Goal: Task Accomplishment & Management: Complete application form

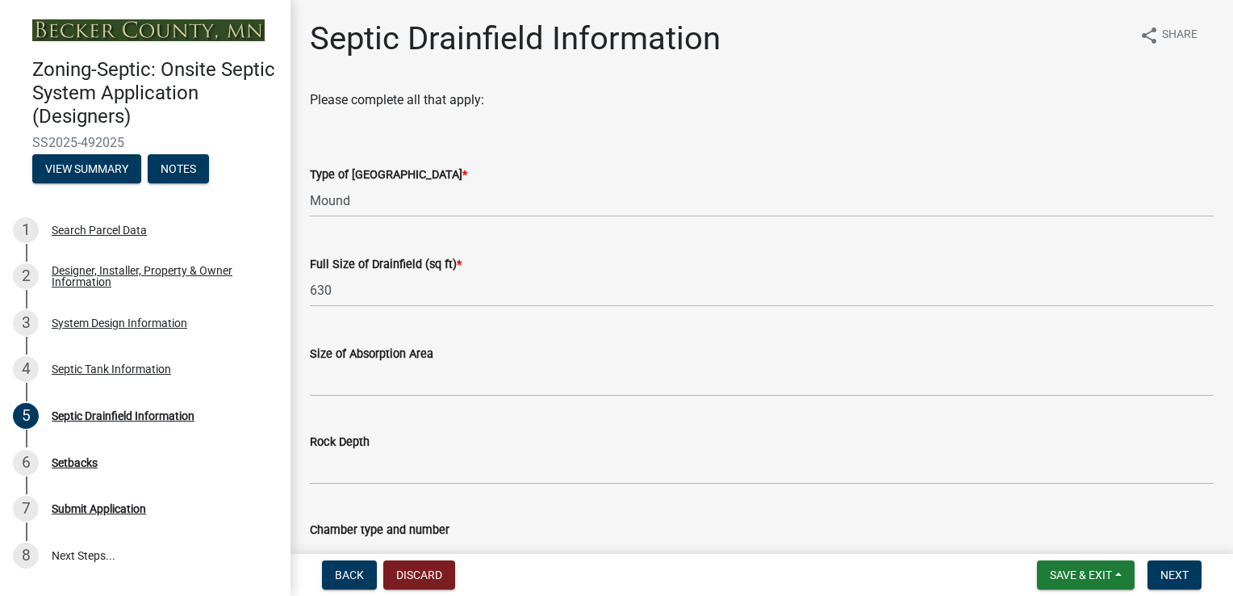
select select "757b77d3-357c-421c-8450-4fc78db4eecb"
select select "366d546d-8bc3-42fb-bca7-8a9455861f61"
select select "dac4ac35-55b4-499a-b025-a1e3fbf96bb4"
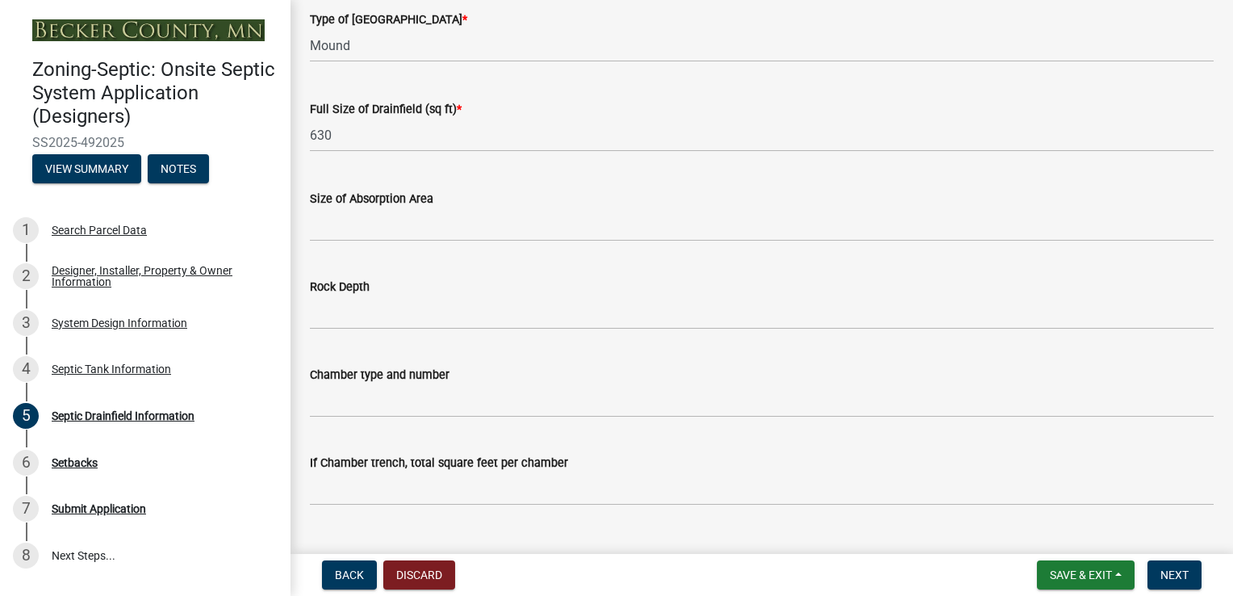
scroll to position [216, 0]
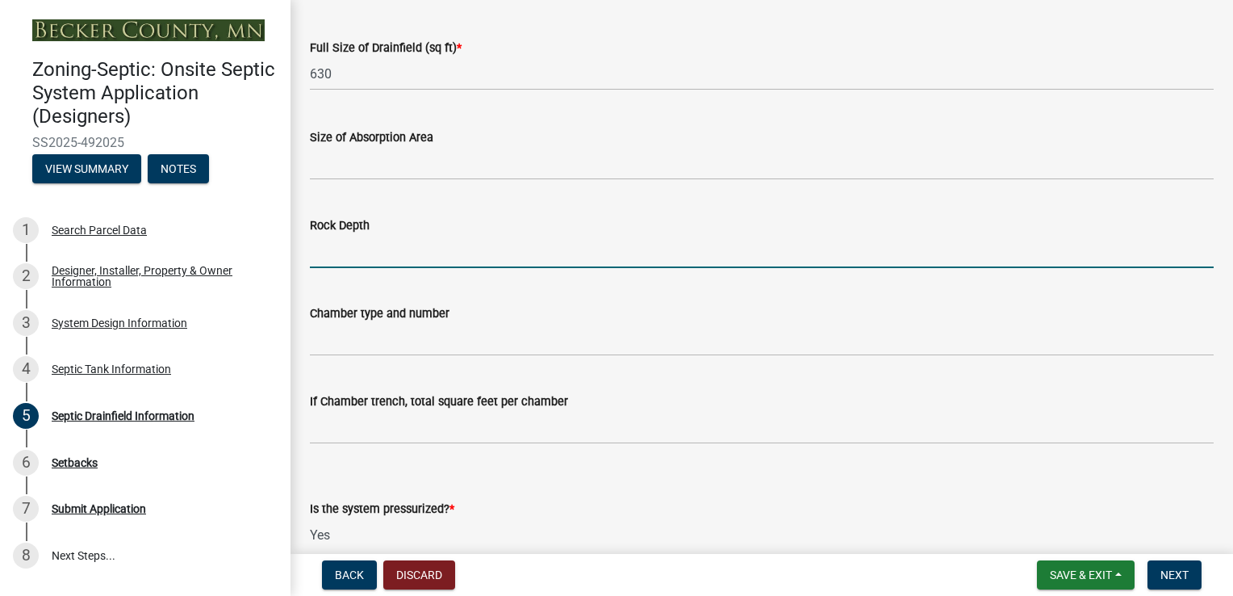
click at [381, 256] on input "Rock Depth" at bounding box center [762, 251] width 904 height 33
type input "12""
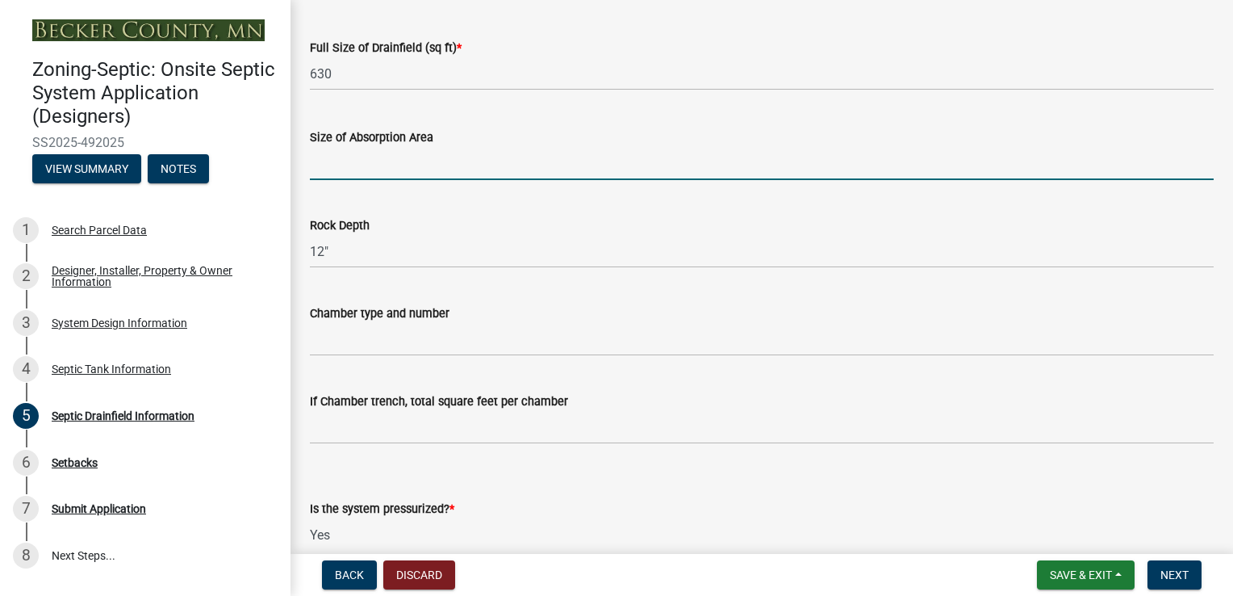
click at [360, 169] on input "Size of Absorption Area" at bounding box center [762, 163] width 904 height 33
click at [578, 135] on div "Size of Absorption Area" at bounding box center [762, 137] width 904 height 19
click at [320, 165] on input "Size of Absorption Area" at bounding box center [762, 163] width 904 height 33
click at [323, 162] on input "Size of Absorption Area" at bounding box center [762, 163] width 904 height 33
click at [373, 178] on input "Size of Absorption Area" at bounding box center [762, 163] width 904 height 33
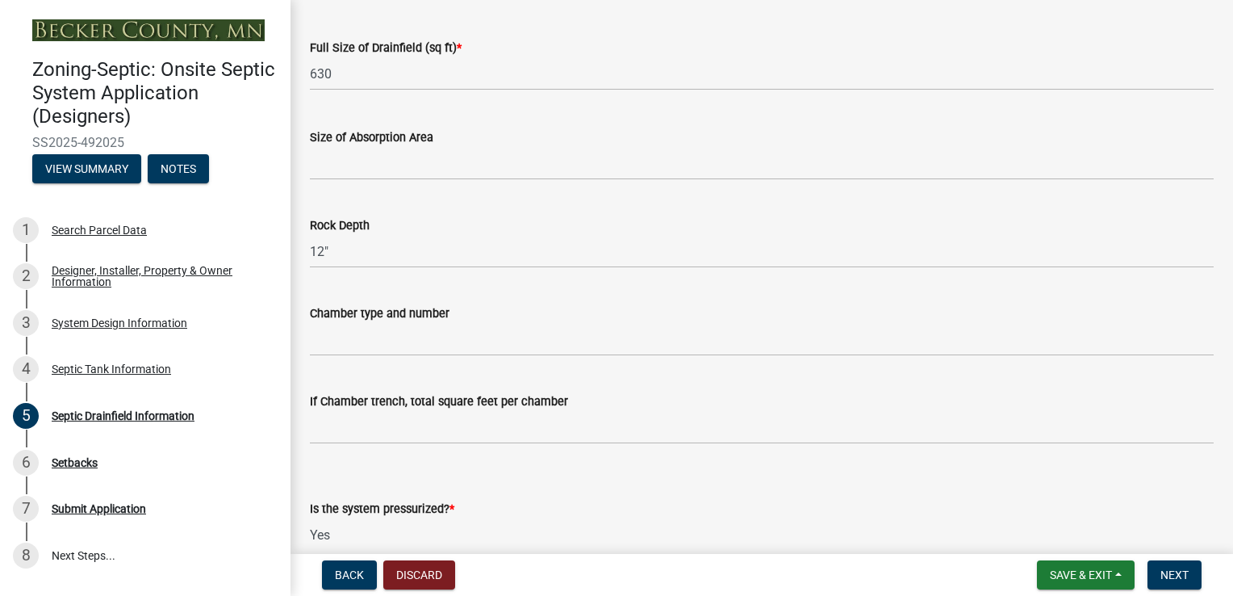
click at [734, 47] on div "Full Size of Drainfield (sq ft) *" at bounding box center [762, 47] width 904 height 19
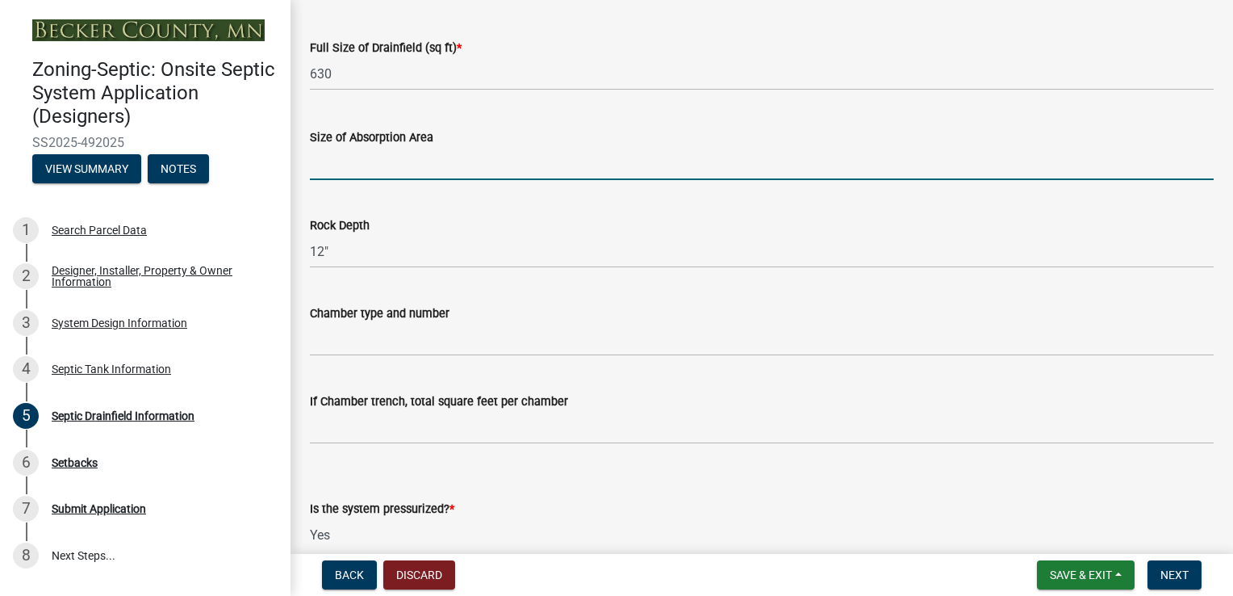
click at [340, 161] on input "Size of Absorption Area" at bounding box center [762, 163] width 904 height 33
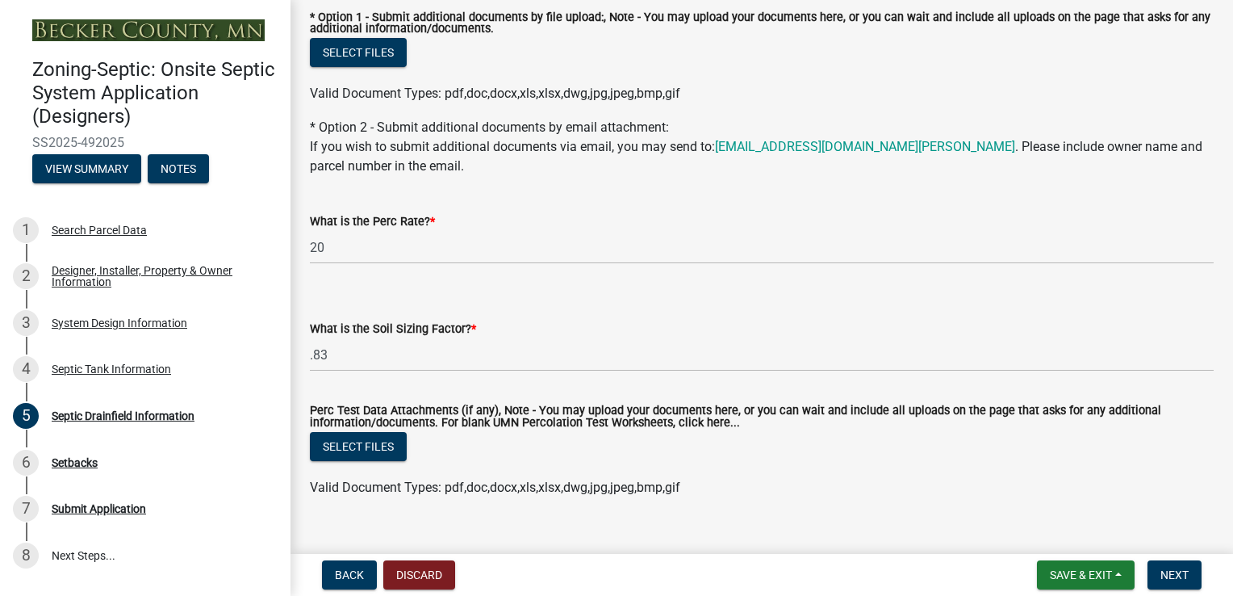
scroll to position [998, 0]
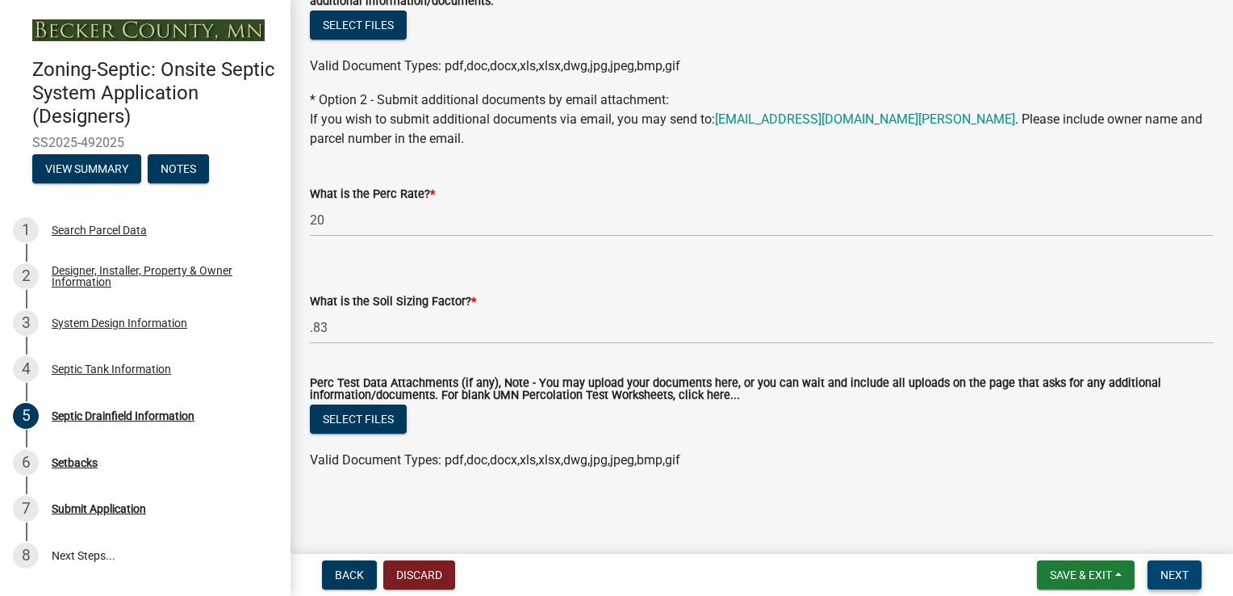
type input "1260"
click at [1178, 575] on span "Next" at bounding box center [1175, 574] width 28 height 13
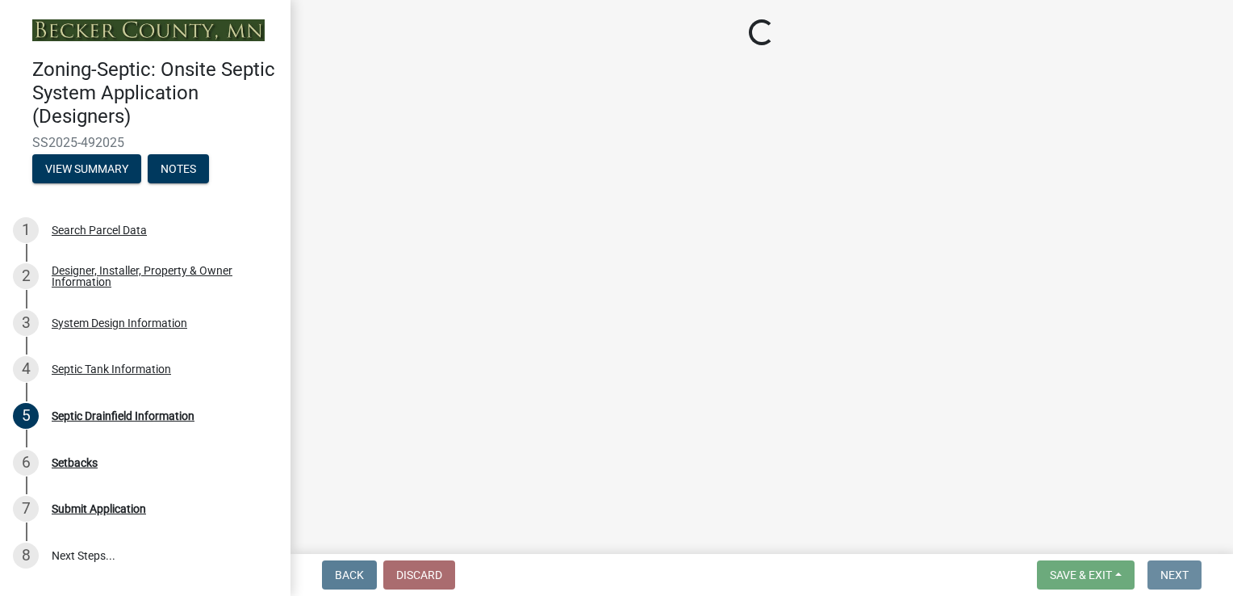
scroll to position [0, 0]
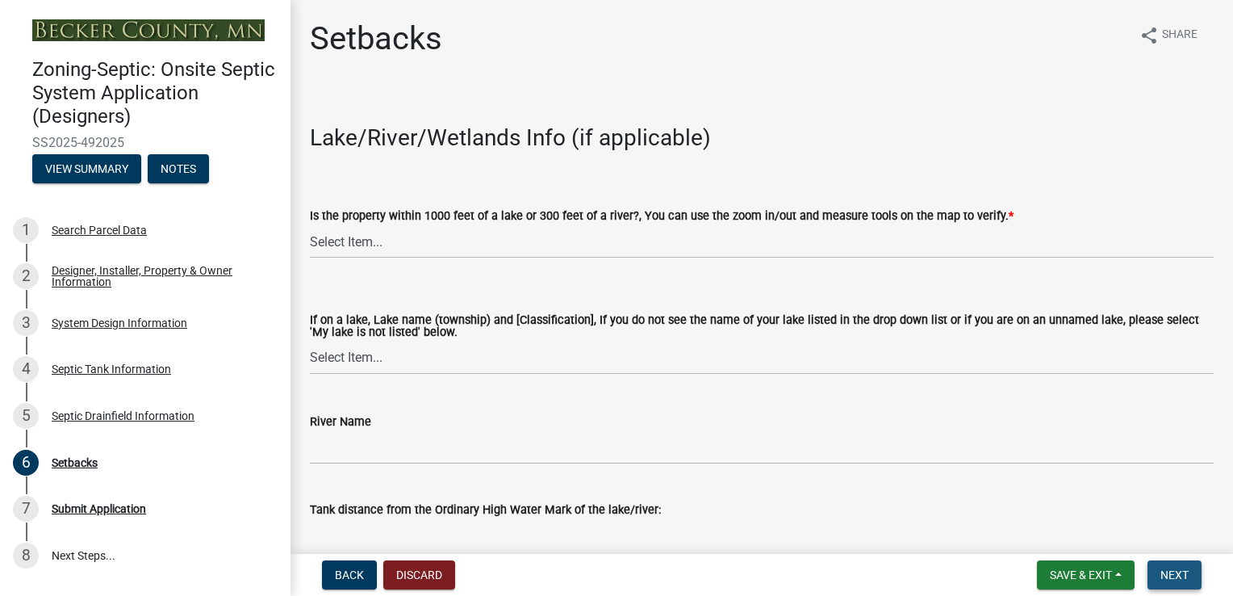
click at [1178, 573] on span "Next" at bounding box center [1175, 574] width 28 height 13
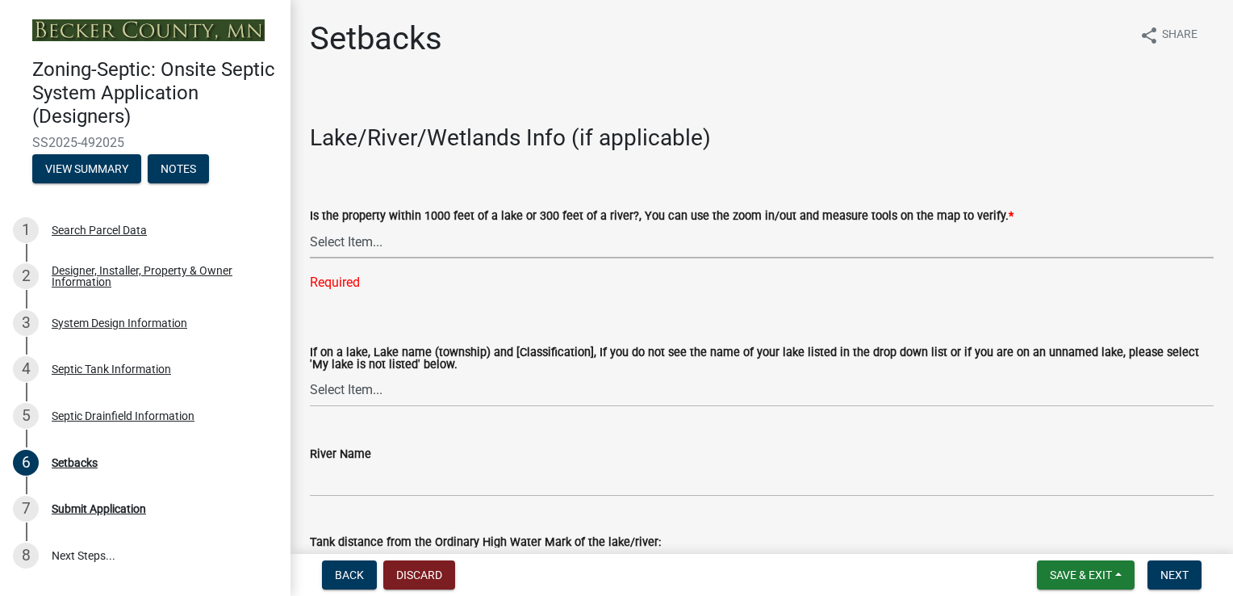
click at [345, 237] on select "Select Item... Yes No" at bounding box center [762, 241] width 904 height 33
click at [310, 225] on select "Select Item... Yes No" at bounding box center [762, 241] width 904 height 33
select select "c245ec0d-8d6f-4710-ab2b-b3aa70611708"
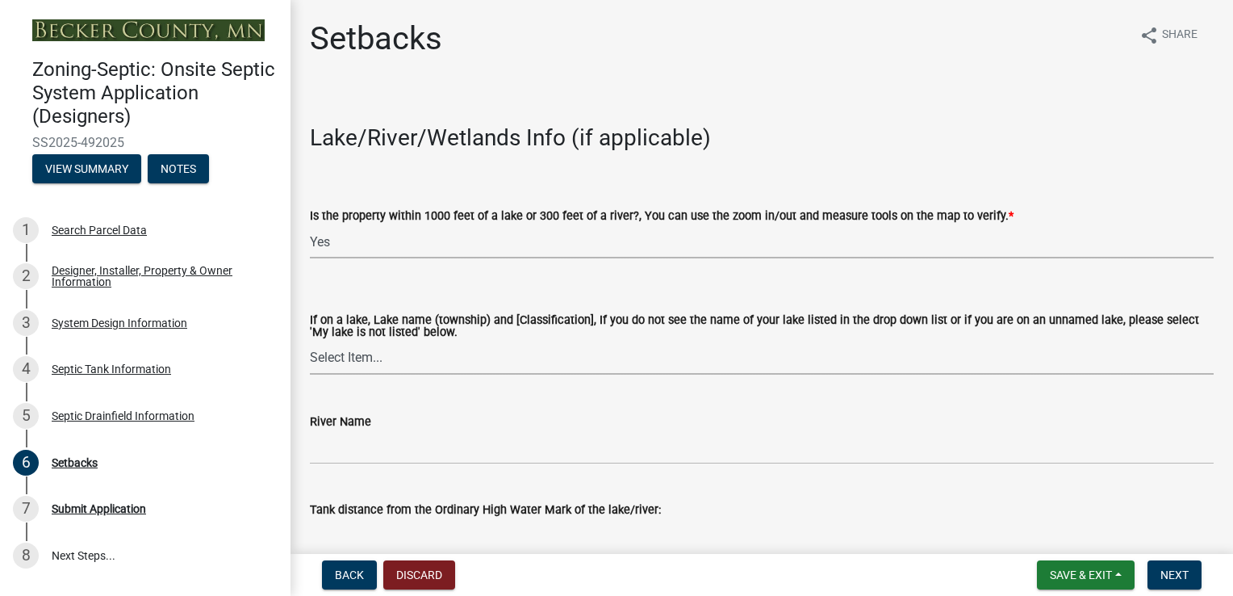
click at [341, 360] on select "Select Item... [GEOGRAPHIC_DATA] is not listed below [GEOGRAPHIC_DATA] ([GEOGRA…" at bounding box center [762, 357] width 904 height 33
click at [310, 341] on select "Select Item... [GEOGRAPHIC_DATA] is not listed below [GEOGRAPHIC_DATA] ([GEOGRA…" at bounding box center [762, 357] width 904 height 33
select select "5d19690e-755a-40a9-8e33-e4f207ac23c9"
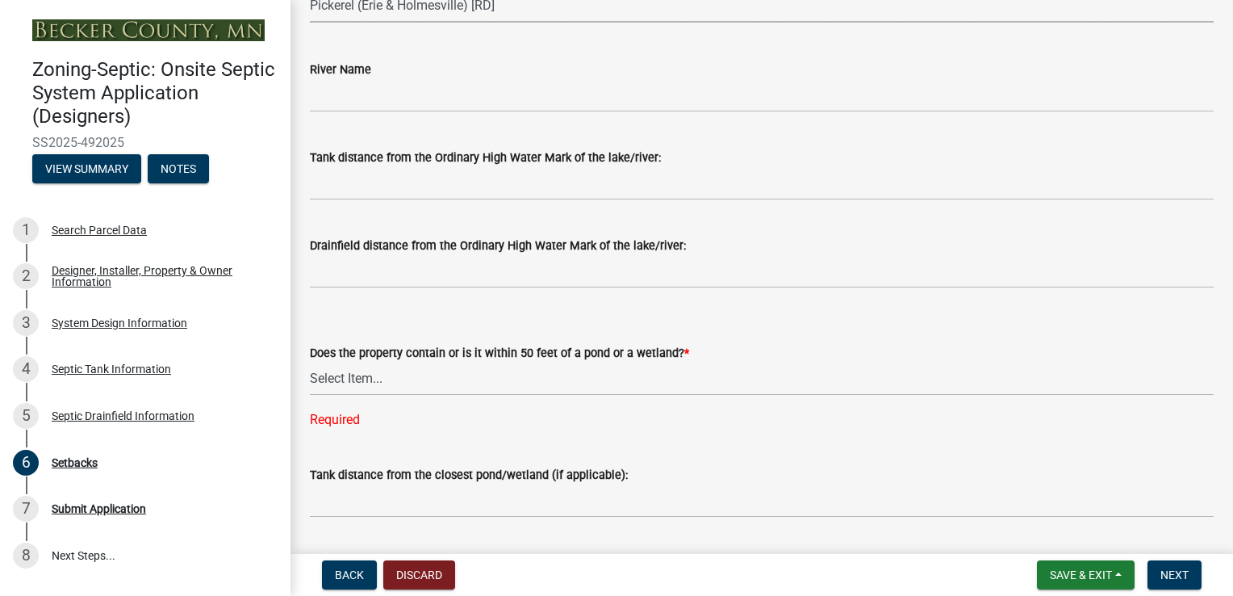
scroll to position [363, 0]
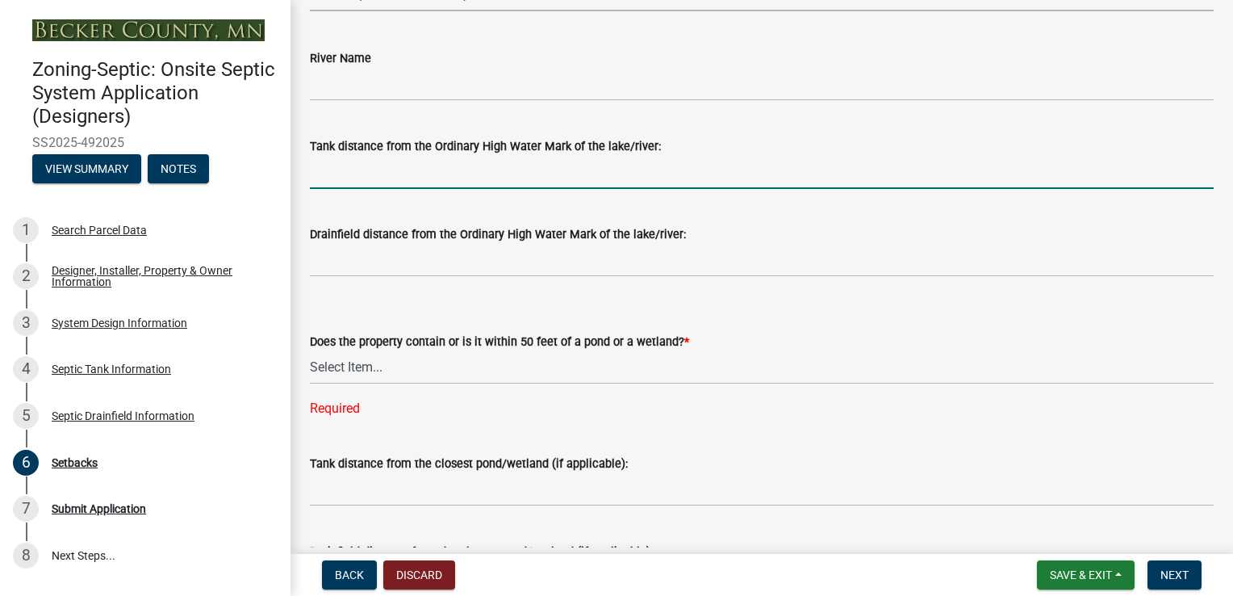
click at [677, 173] on input "Tank distance from the Ordinary High Water Mark of the lake/river:" at bounding box center [762, 172] width 904 height 33
type input "106"
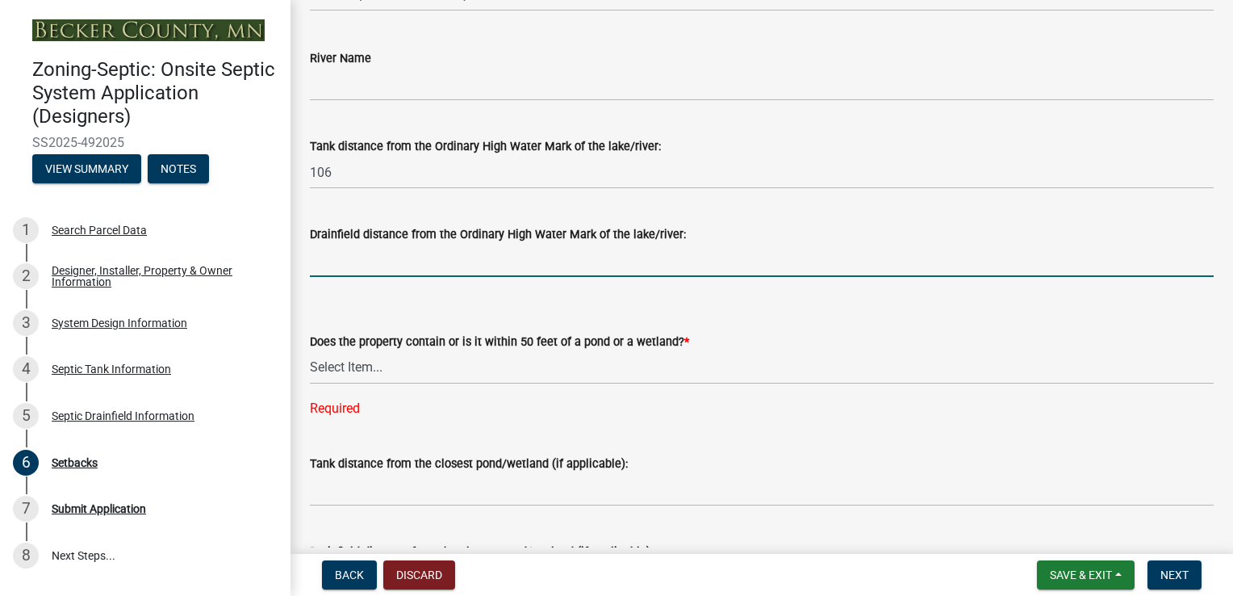
click at [520, 263] on input "Drainfield distance from the Ordinary High Water Mark of the lake/river:" at bounding box center [762, 260] width 904 height 33
type input "188"
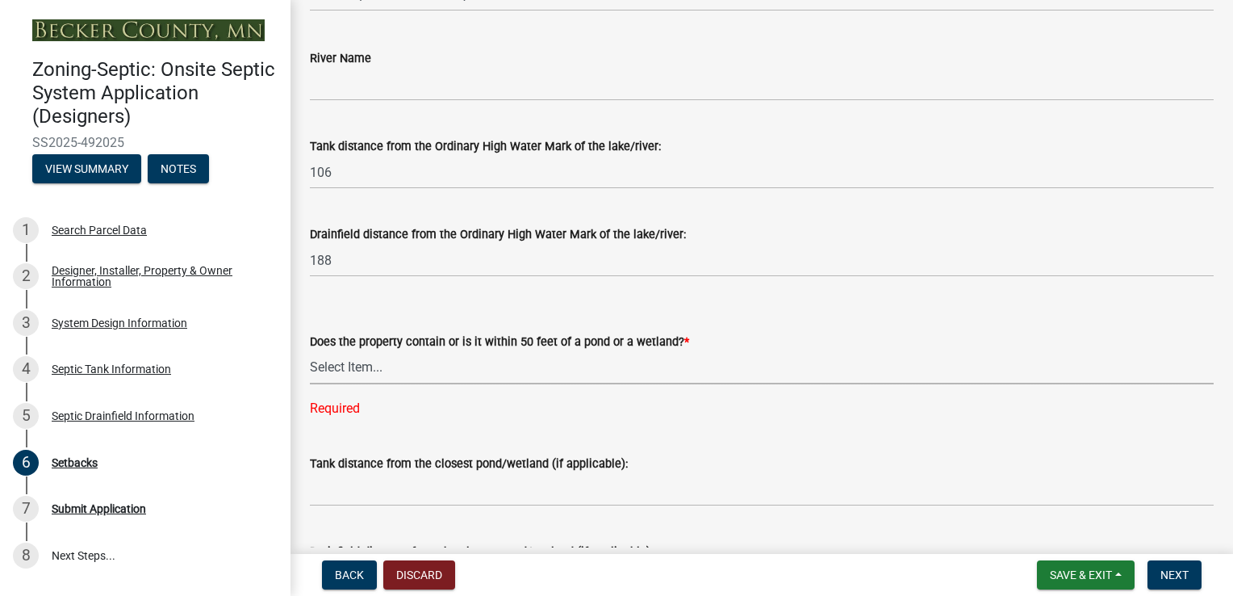
click at [343, 369] on select "Select Item... Yes No" at bounding box center [762, 367] width 904 height 33
click at [310, 351] on select "Select Item... Yes No" at bounding box center [762, 367] width 904 height 33
select select "23044af5-43bb-4cf5-8aef-2716db2ce5fc"
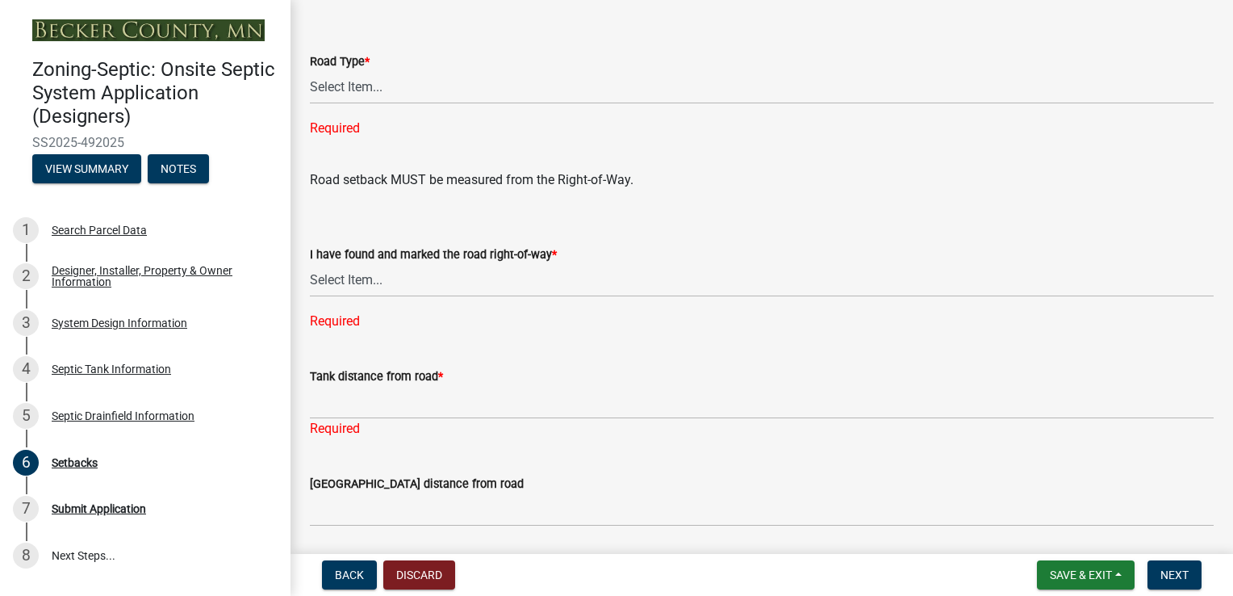
scroll to position [993, 0]
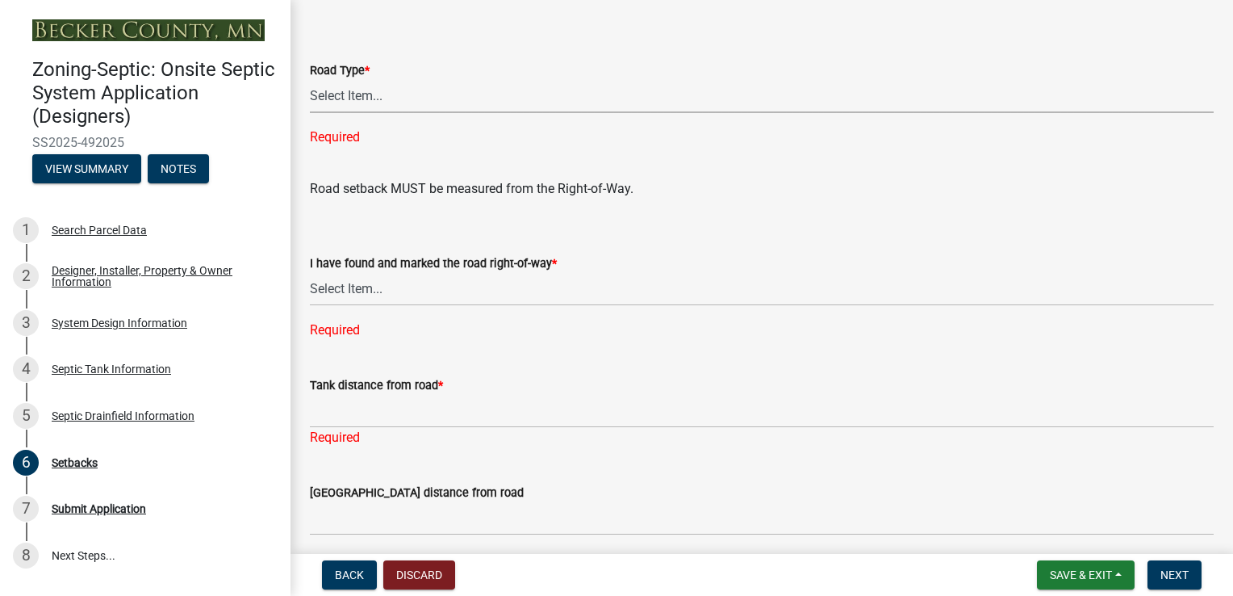
click at [355, 93] on select "Select Item... State County Public / Township Private Easement [GEOGRAPHIC_DATA]" at bounding box center [762, 96] width 904 height 33
click at [310, 80] on select "Select Item... State County Public / Township Private Easement [GEOGRAPHIC_DATA]" at bounding box center [762, 96] width 904 height 33
select select "21af9b93-f494-48c6-91ae-235d36c6c939"
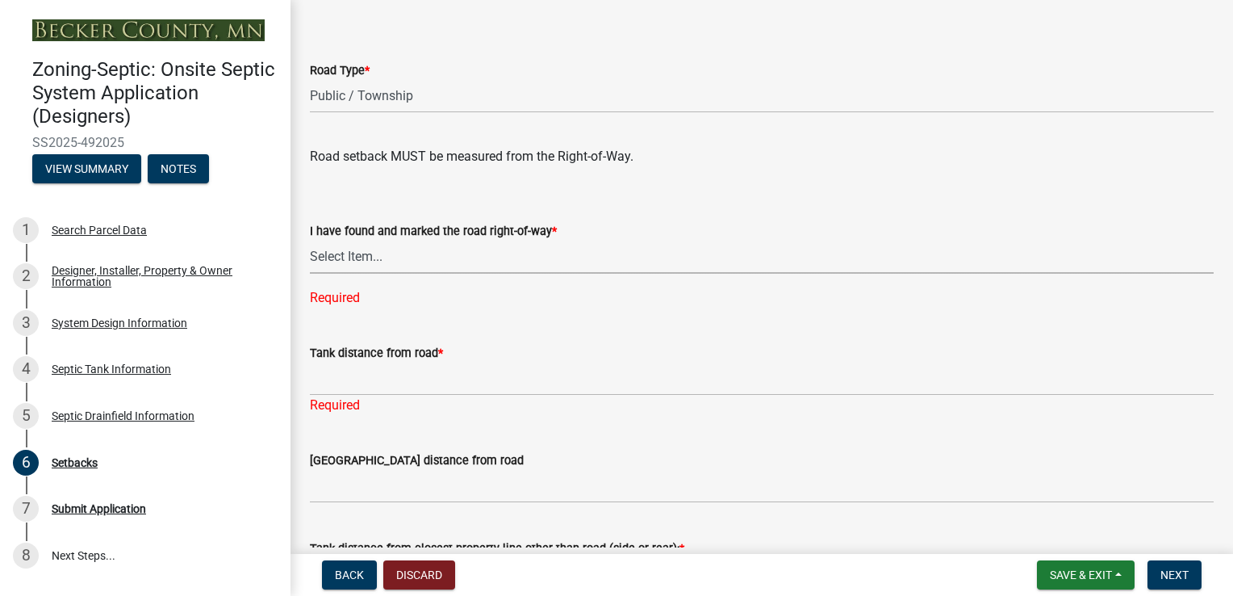
click at [362, 251] on select "Select Item... Yes No" at bounding box center [762, 257] width 904 height 33
click at [310, 241] on select "Select Item... Yes No" at bounding box center [762, 257] width 904 height 33
select select "2c0c9673-cfd8-4d5e-8ea6-73593e257713"
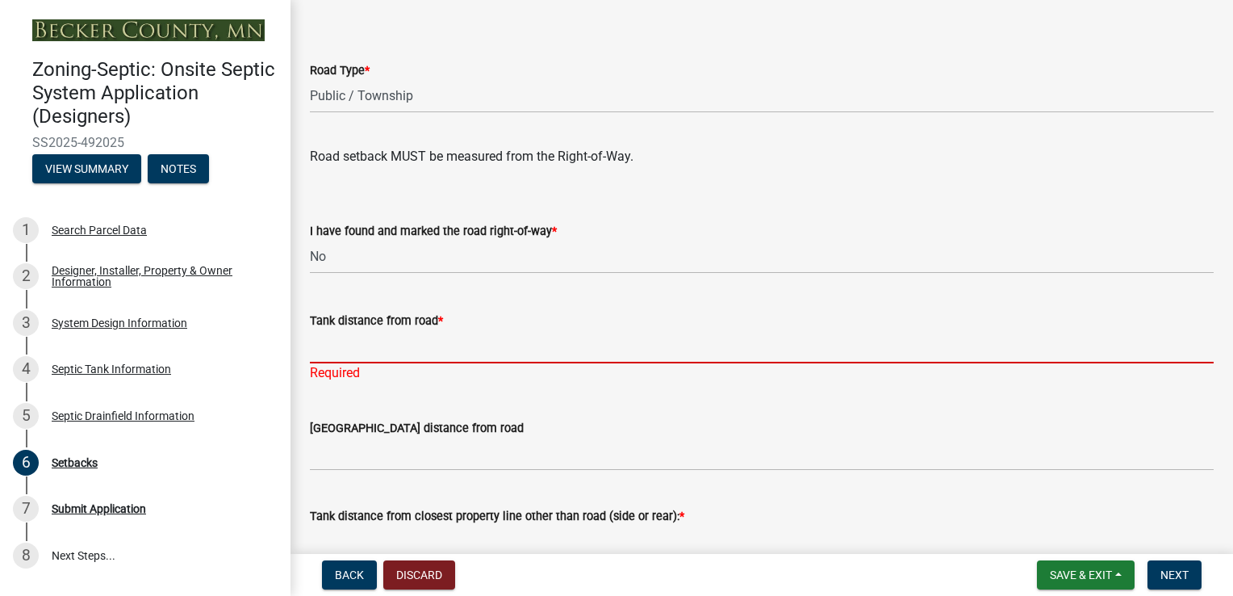
click at [337, 353] on input "Tank distance from road *" at bounding box center [762, 346] width 904 height 33
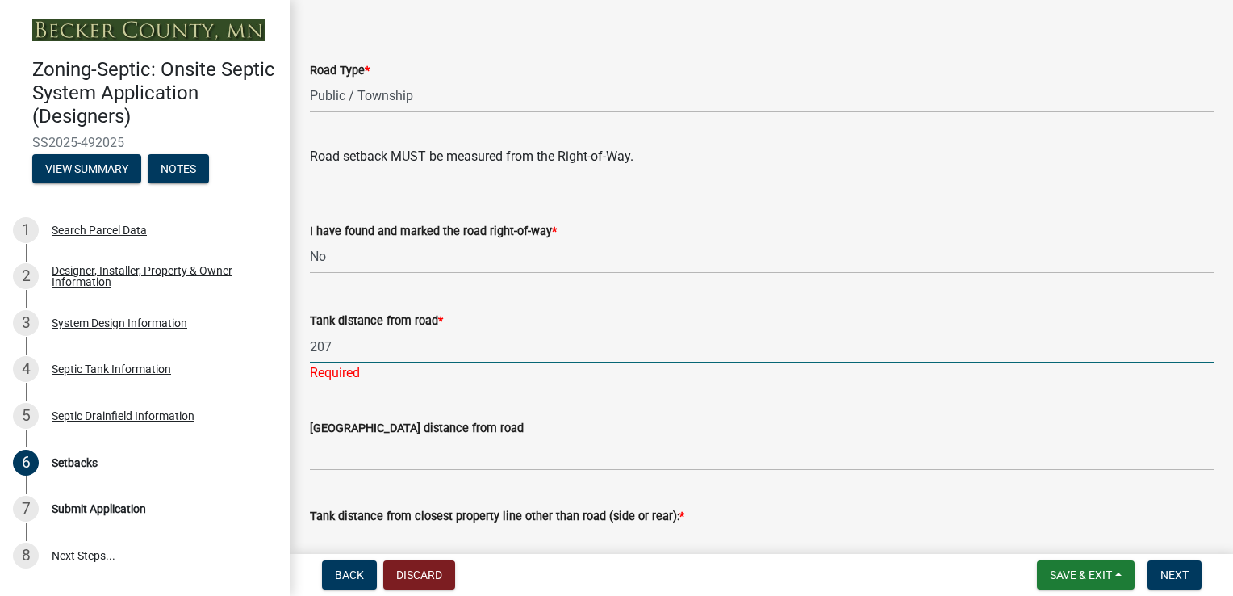
type input "207"
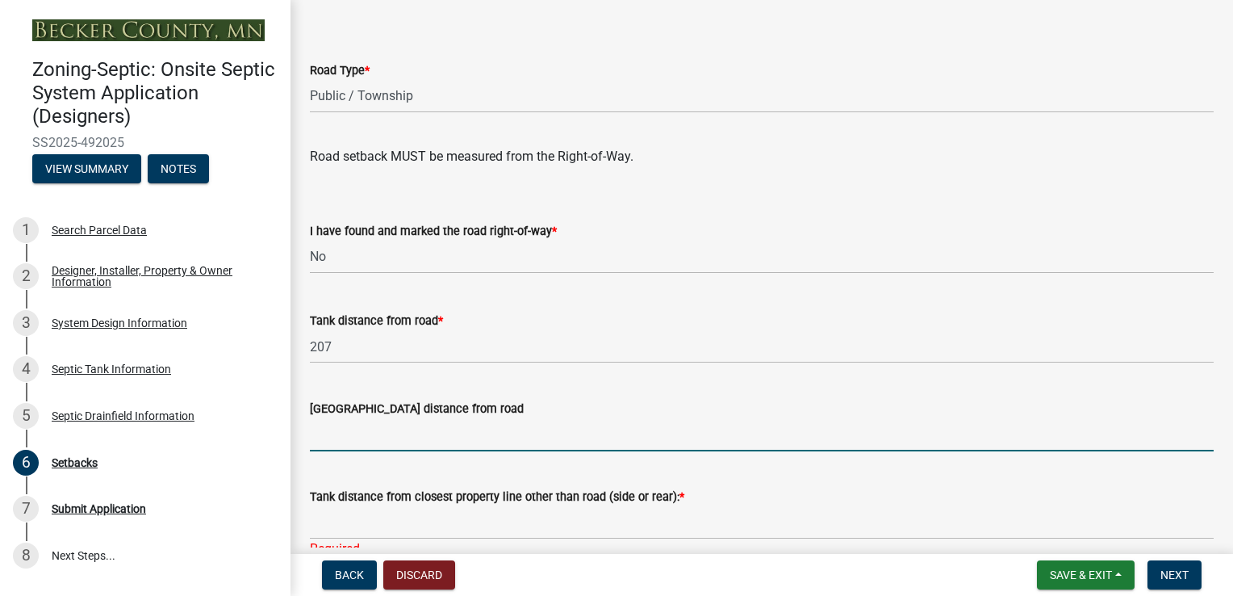
click at [336, 455] on wm-data-entity-input "[GEOGRAPHIC_DATA] distance from road" at bounding box center [762, 420] width 904 height 88
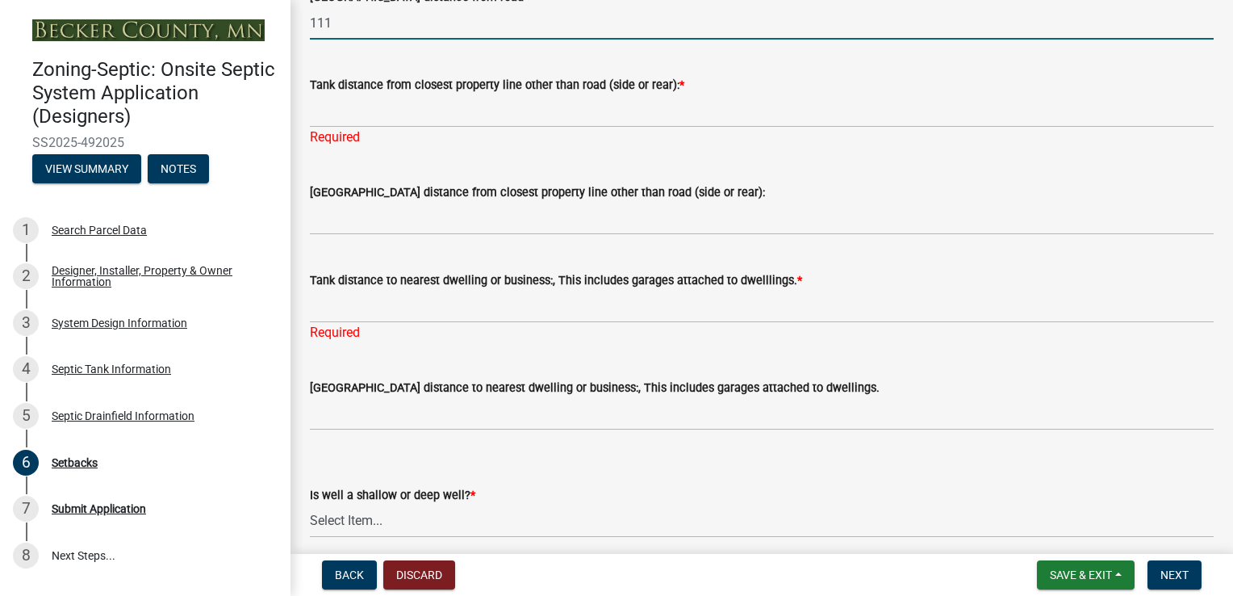
scroll to position [1445, 0]
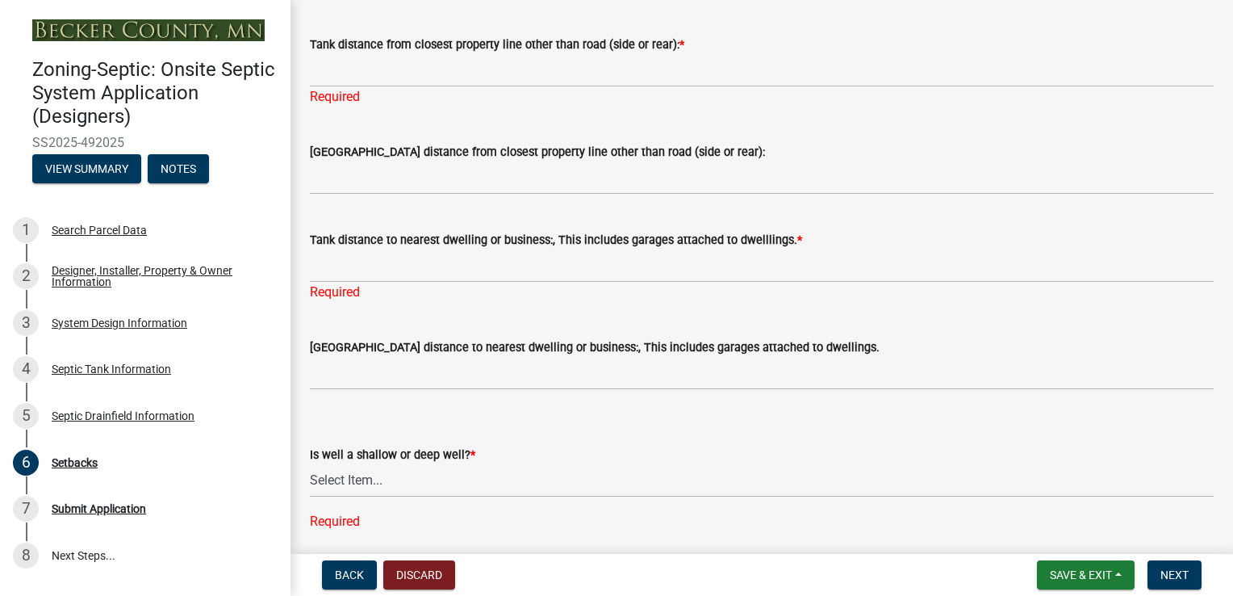
type input "111"
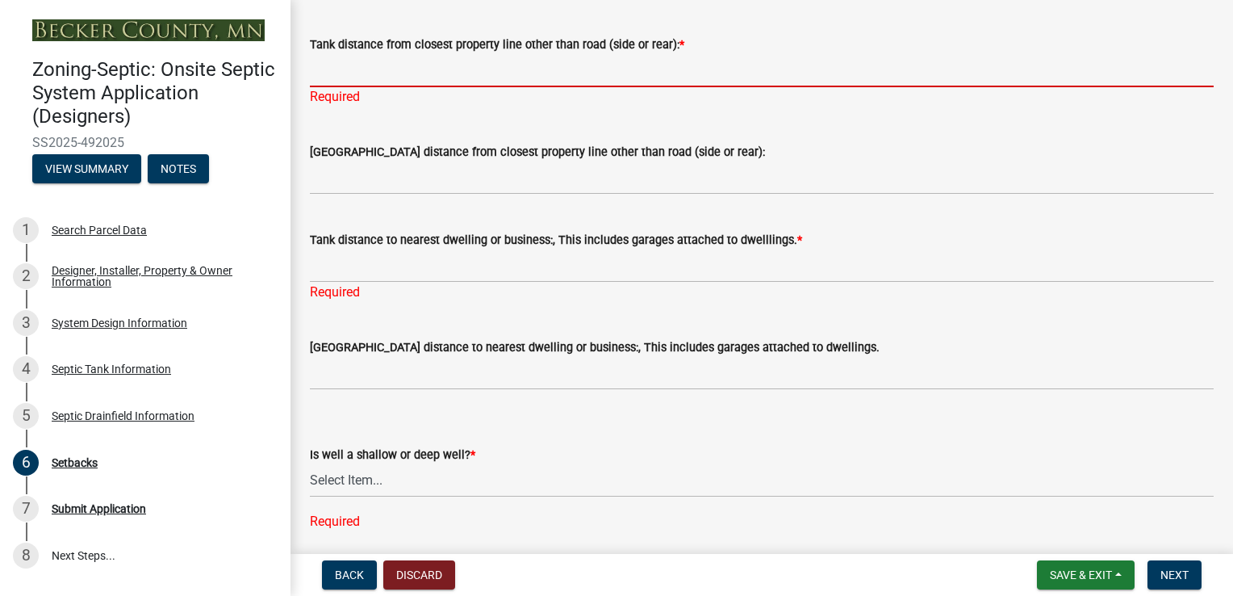
click at [347, 64] on input "Tank distance from closest property line other than road (side or rear): *" at bounding box center [762, 70] width 904 height 33
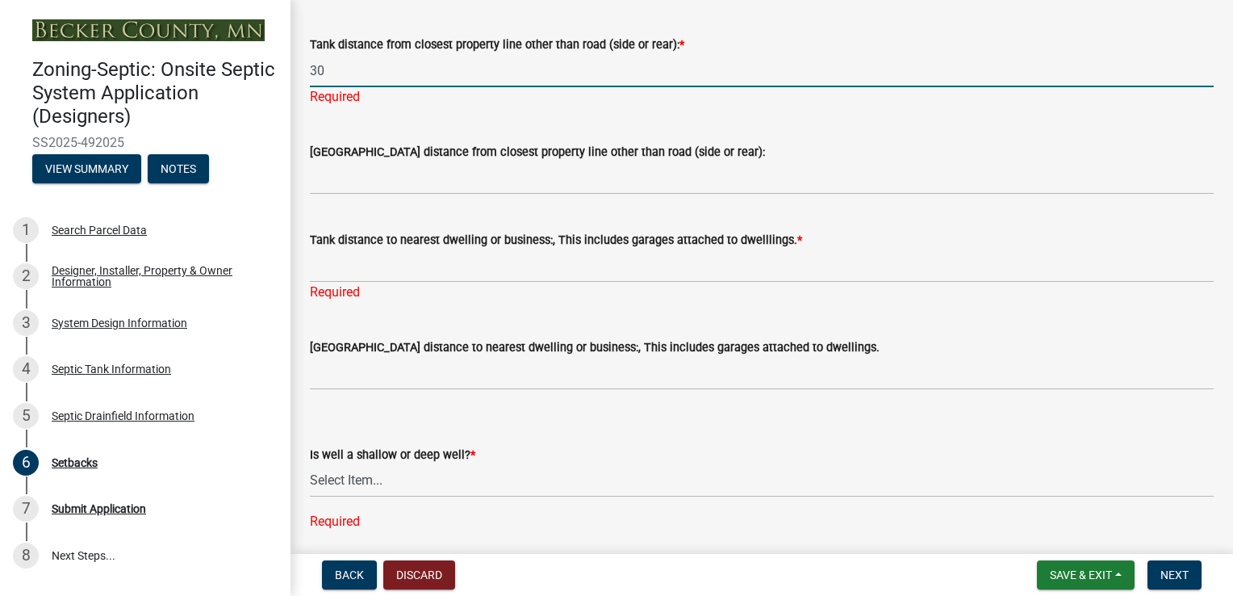
type input "30"
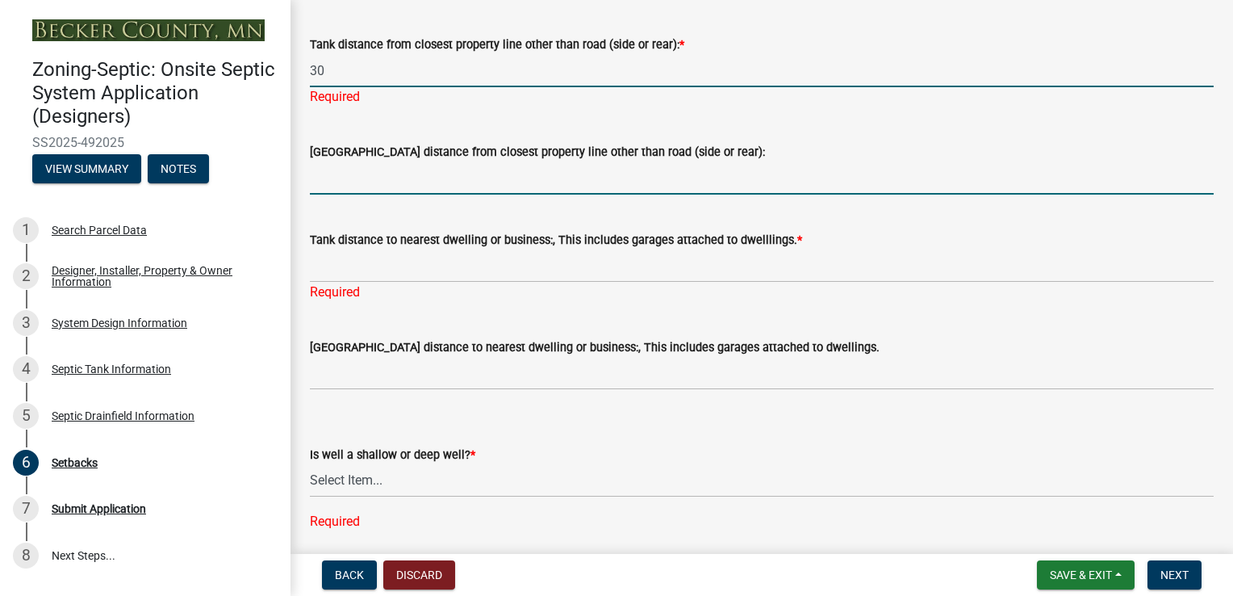
click at [341, 178] on wm-data-entity-input "[GEOGRAPHIC_DATA] distance from closest property line other than road (side or …" at bounding box center [762, 163] width 904 height 88
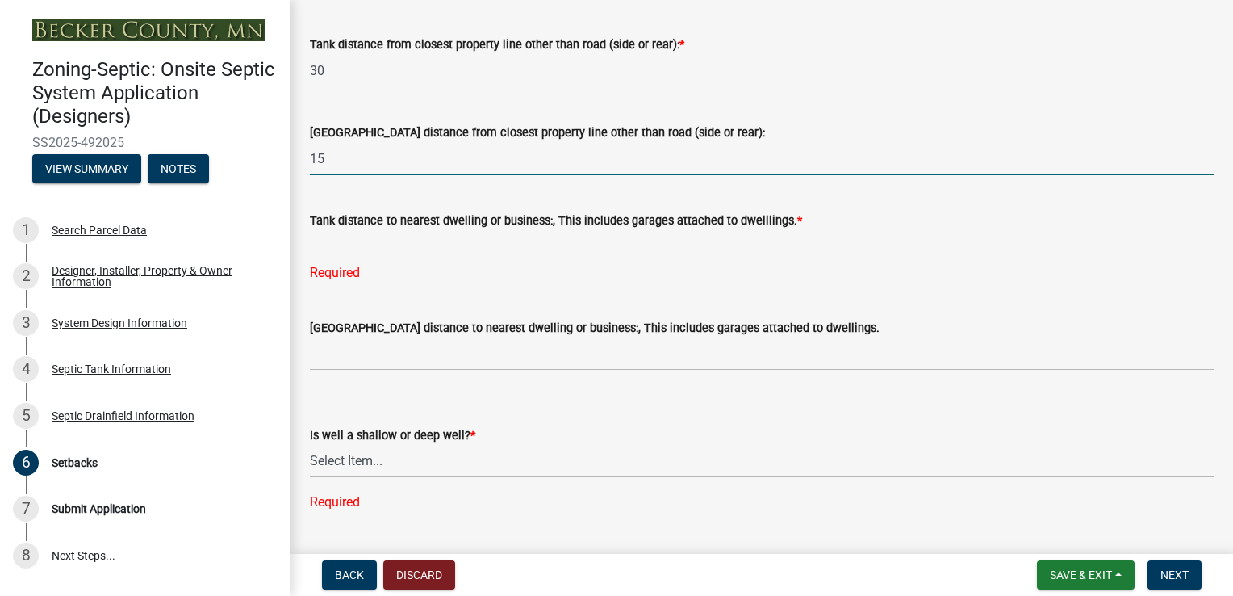
type input "15"
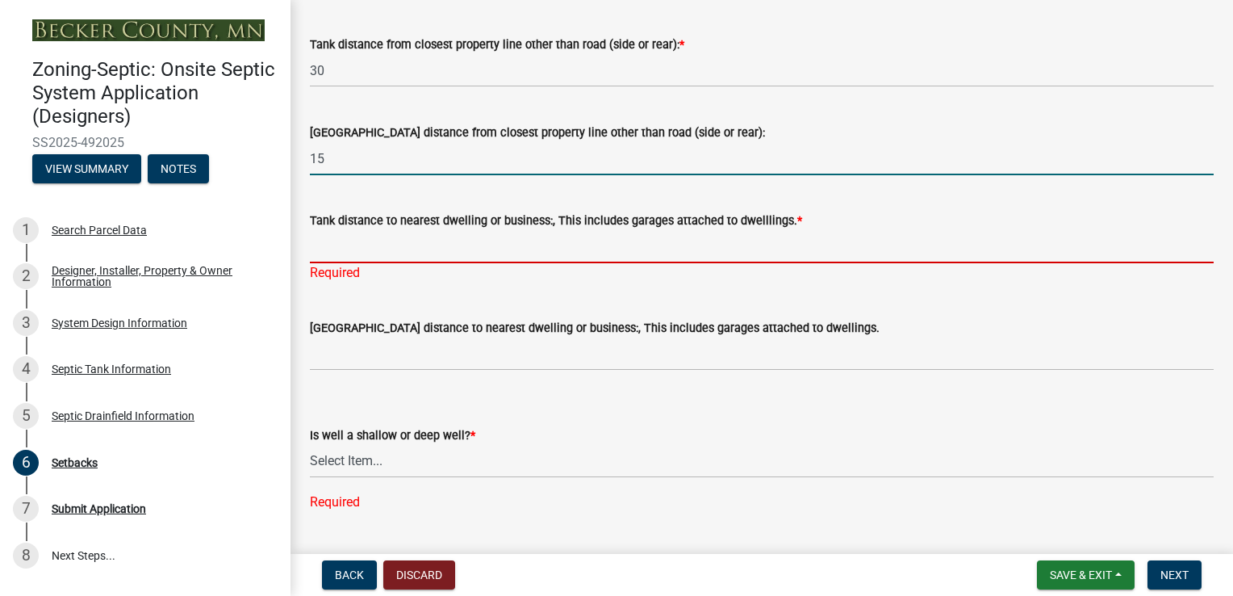
click at [337, 241] on input "Tank distance to nearest dwelling or business:, This includes garages attached …" at bounding box center [762, 246] width 904 height 33
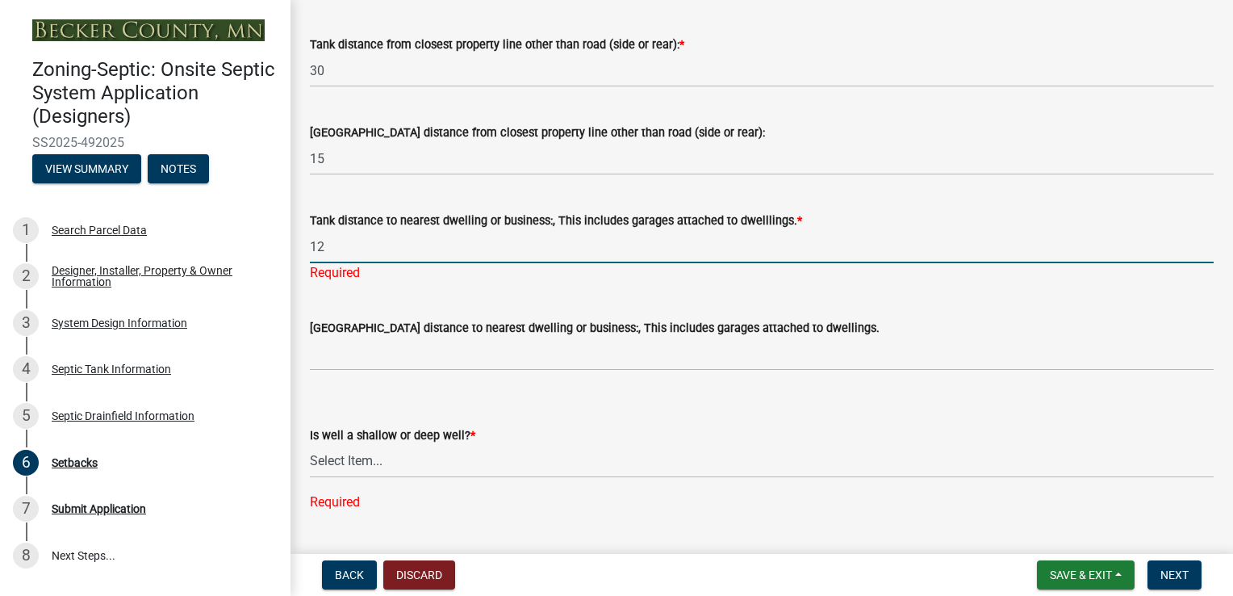
type input "12"
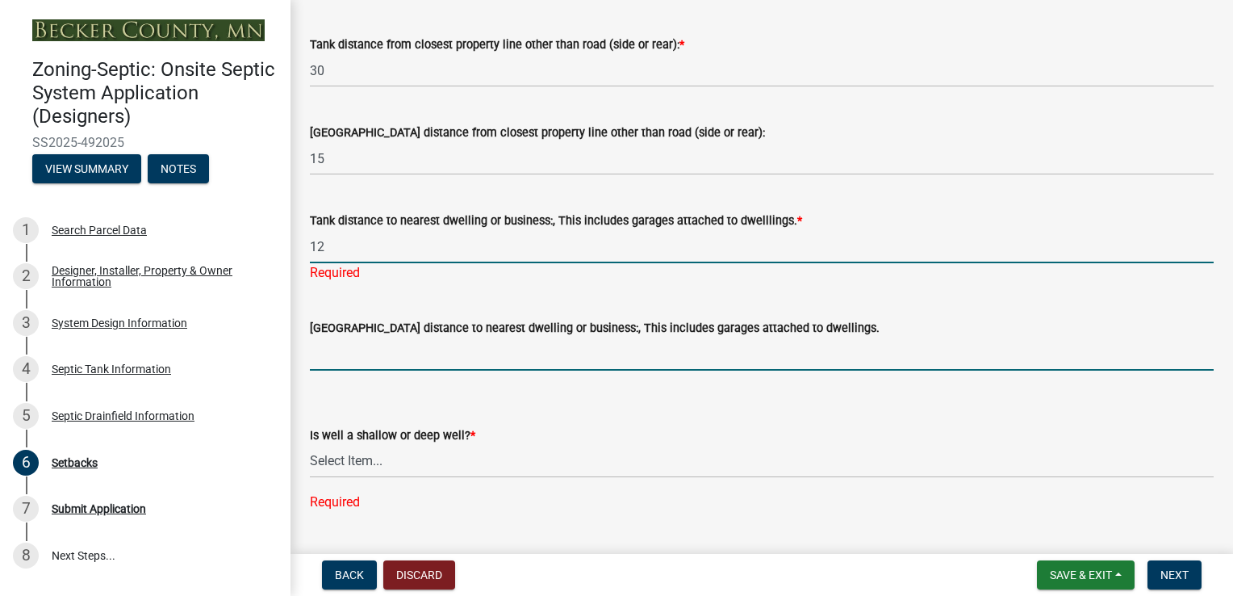
click at [323, 361] on wm-data-entity-input "[GEOGRAPHIC_DATA] distance to nearest dwelling or business:, This includes gara…" at bounding box center [762, 339] width 904 height 88
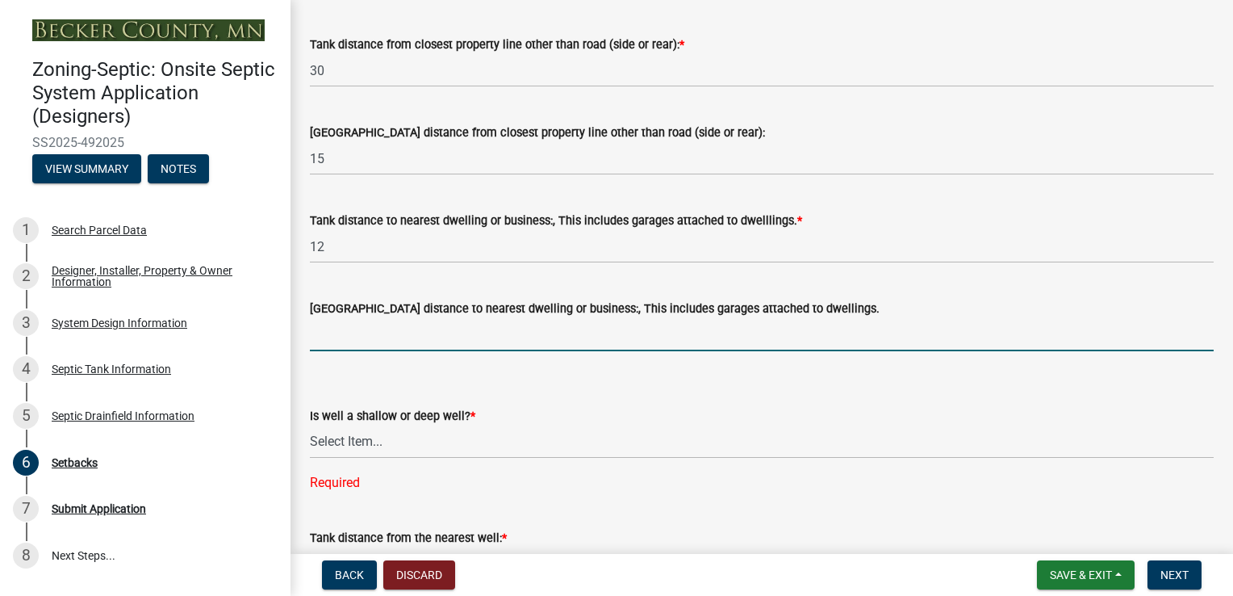
click at [336, 334] on input "[GEOGRAPHIC_DATA] distance to nearest dwelling or business:, This includes gara…" at bounding box center [762, 334] width 904 height 33
type input "58"
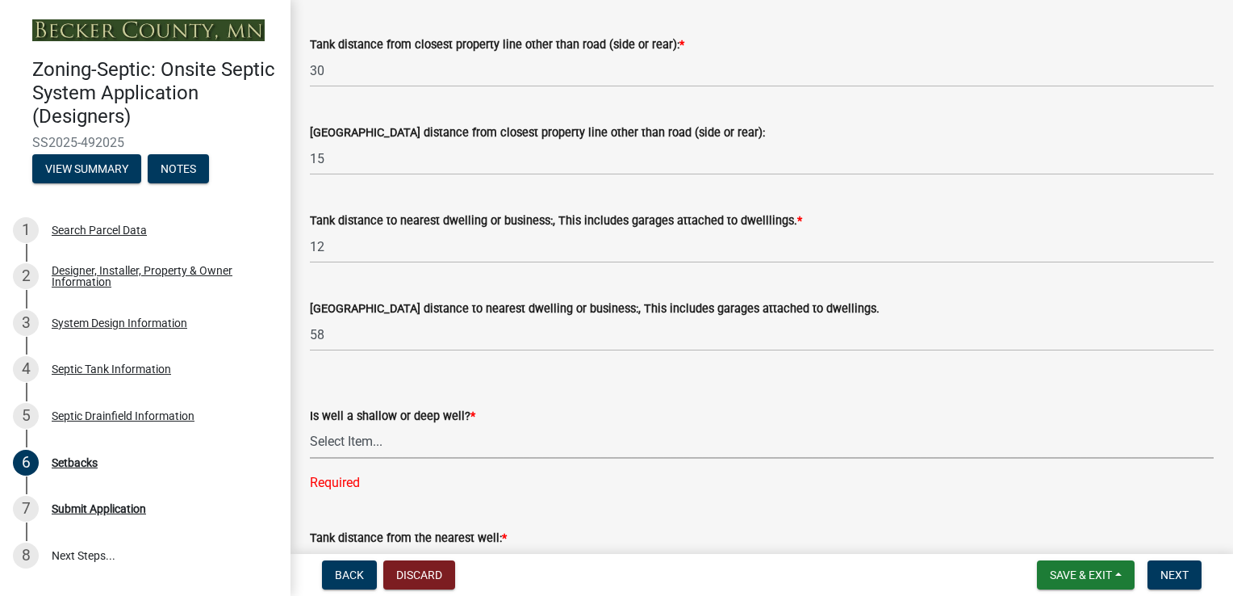
click at [359, 447] on select "Select Item... Deep Well Shallow Well No Well - Connected or to be connected to…" at bounding box center [762, 441] width 904 height 33
click at [310, 425] on select "Select Item... Deep Well Shallow Well No Well - Connected or to be connected to…" at bounding box center [762, 441] width 904 height 33
select select "cf78f1da-f066-4305-88a2-864abad1fa52"
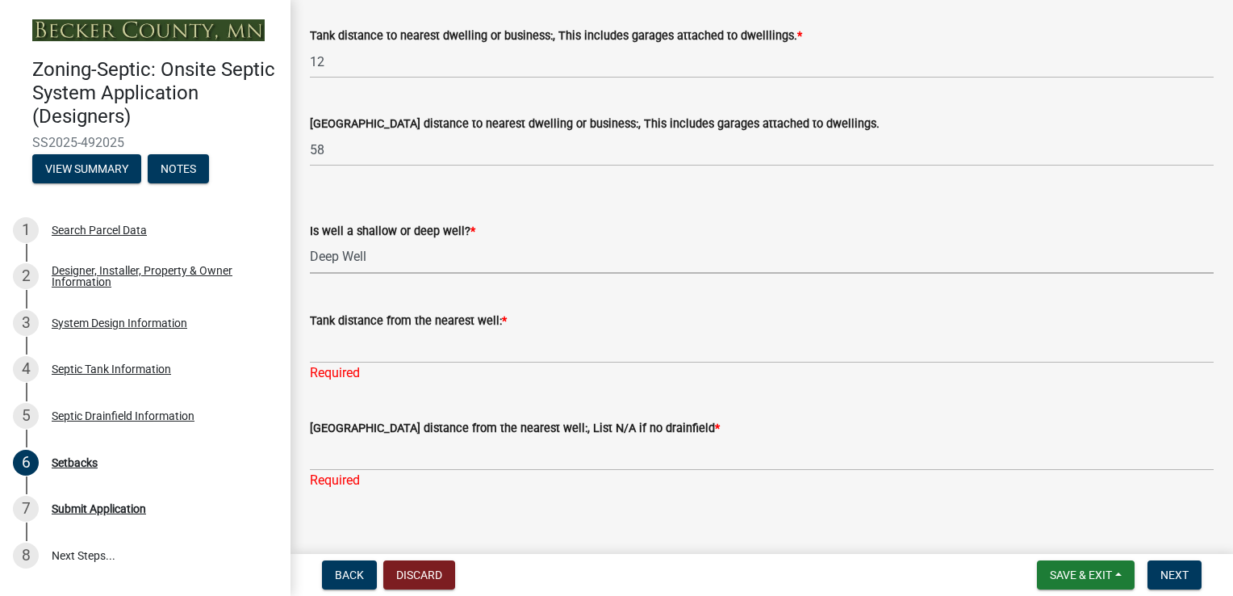
scroll to position [1647, 0]
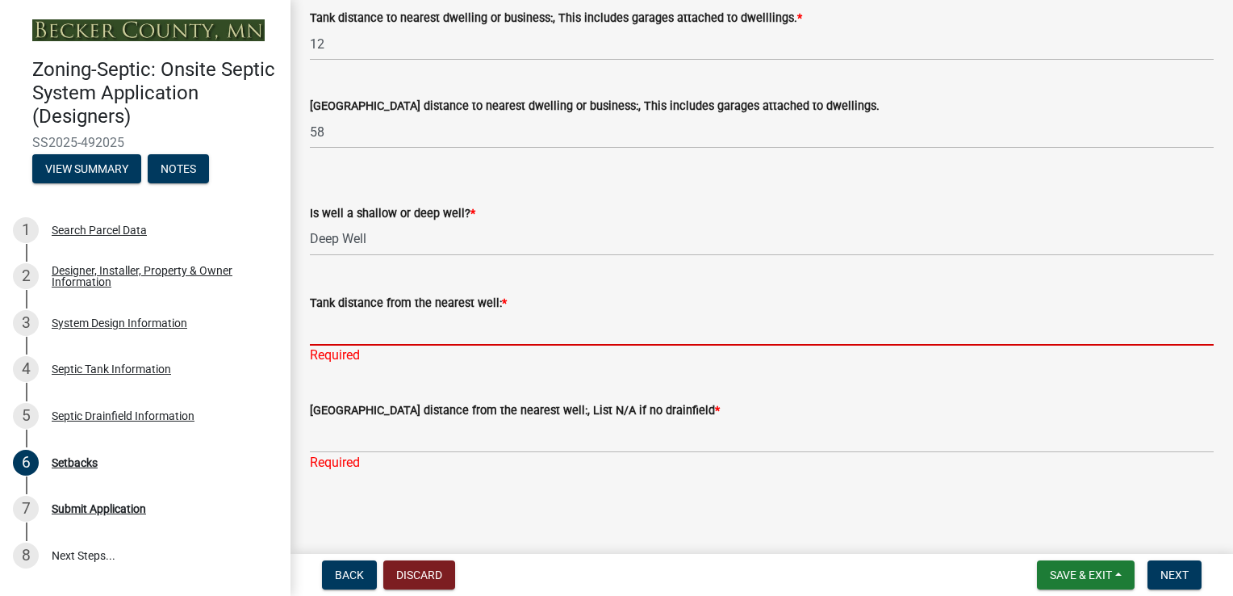
click at [333, 333] on input "Tank distance from the nearest well: *" at bounding box center [762, 328] width 904 height 33
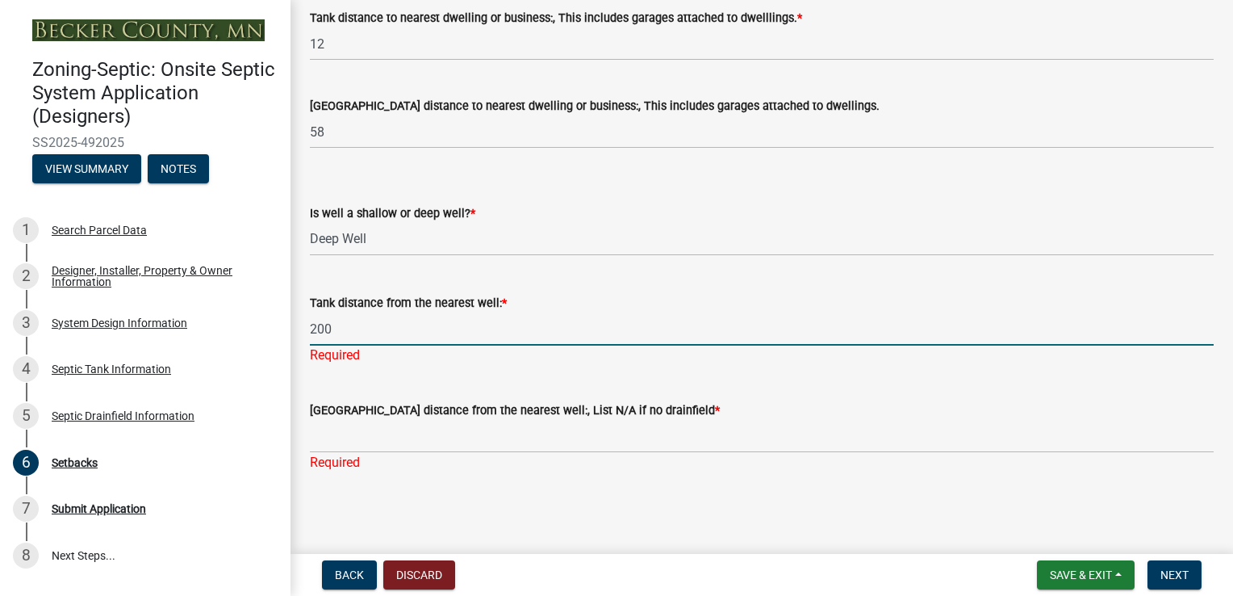
type input "200'+"
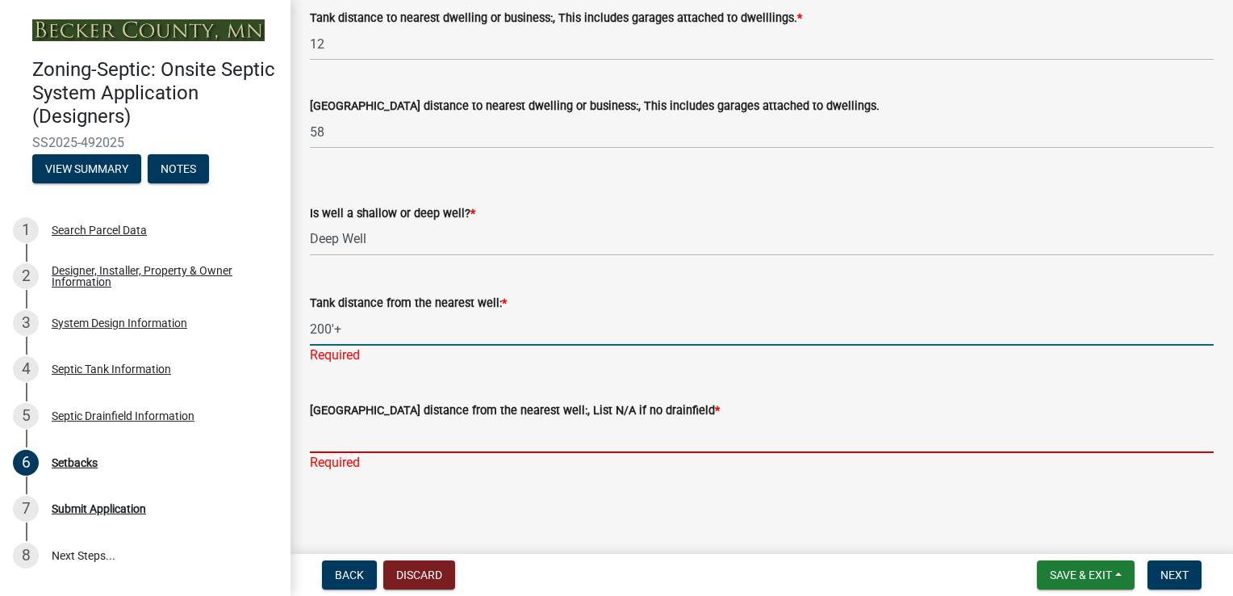
scroll to position [1628, 0]
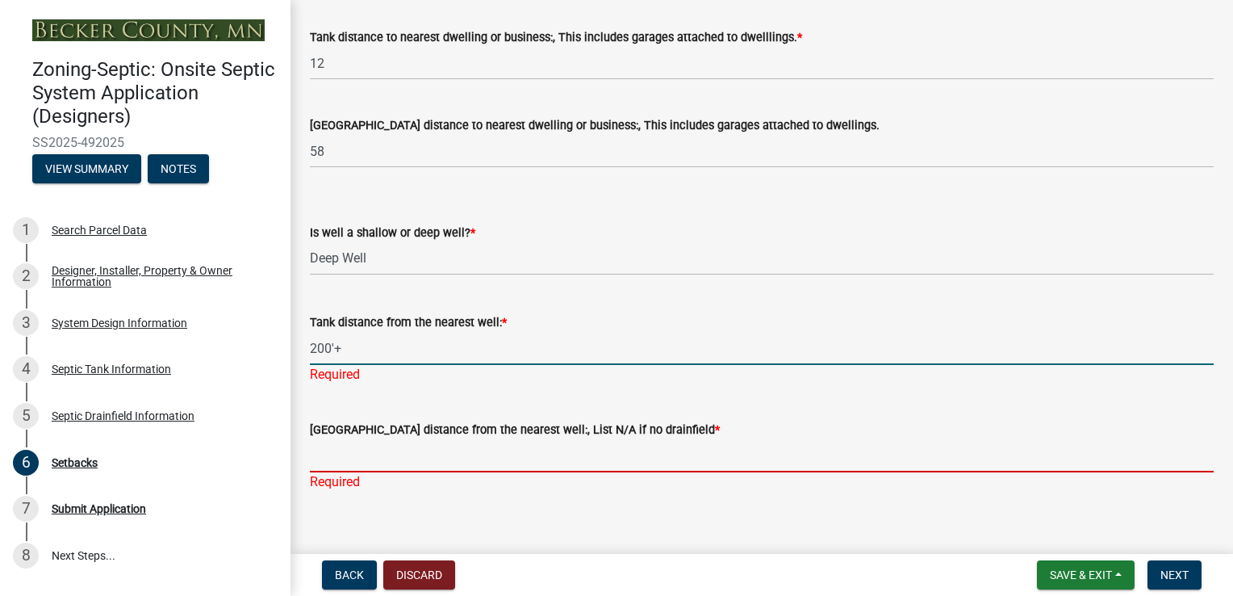
click at [360, 441] on input "[GEOGRAPHIC_DATA] distance from the nearest well:, List N/A if no drainfield *" at bounding box center [762, 455] width 904 height 33
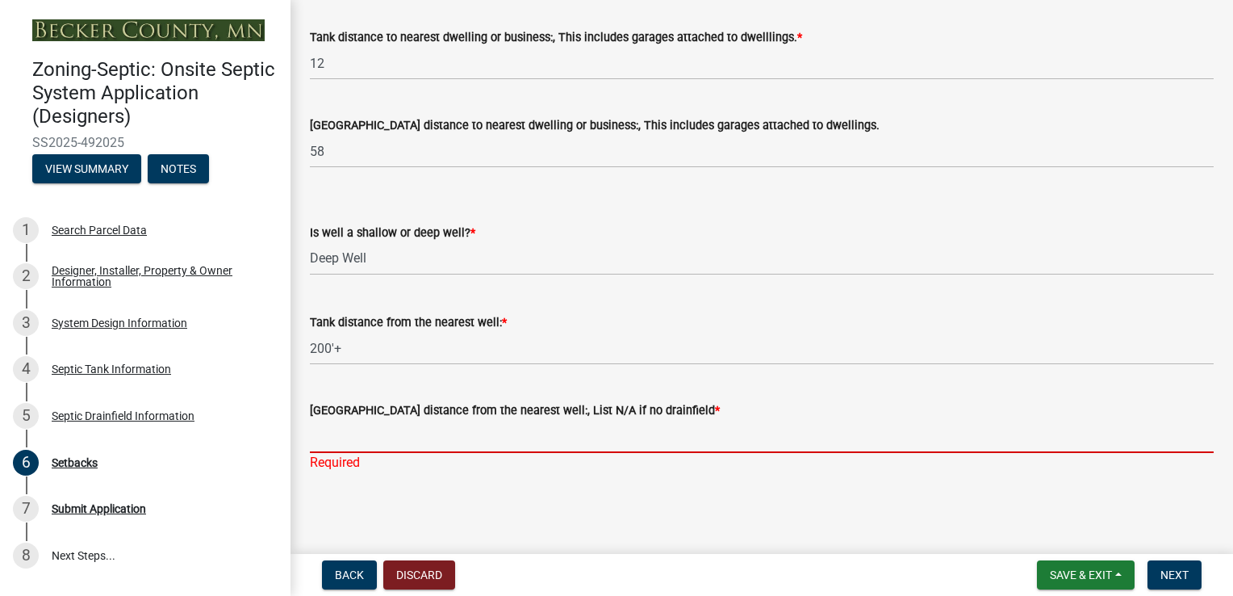
type input "200'+"
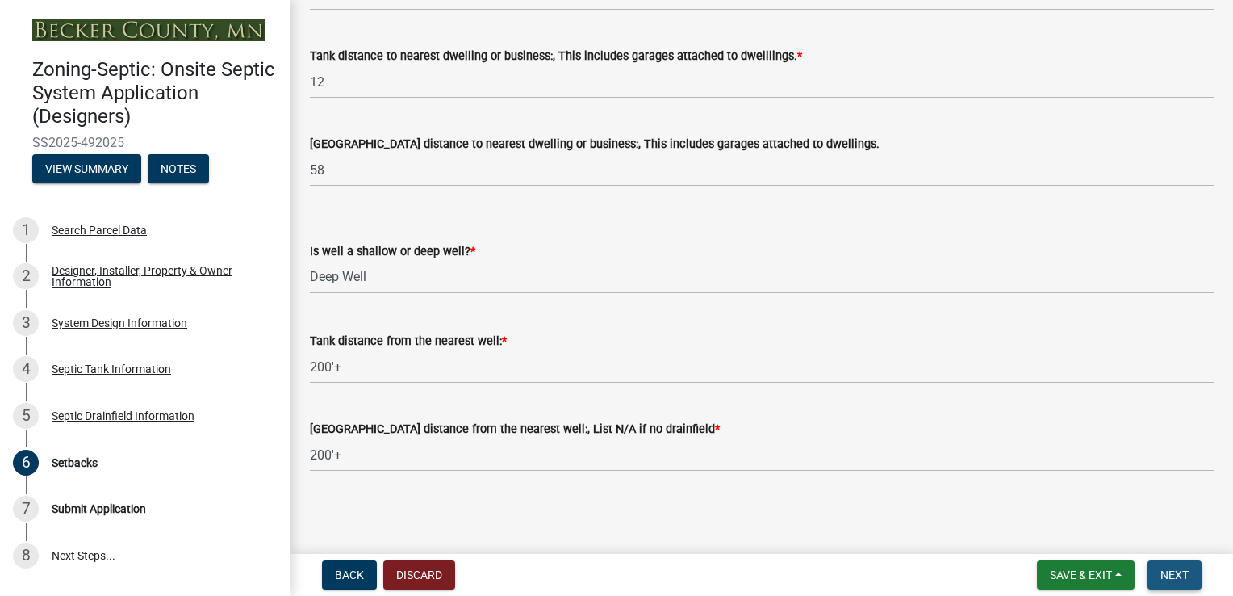
scroll to position [1609, 0]
click at [1161, 568] on span "Next" at bounding box center [1175, 574] width 28 height 13
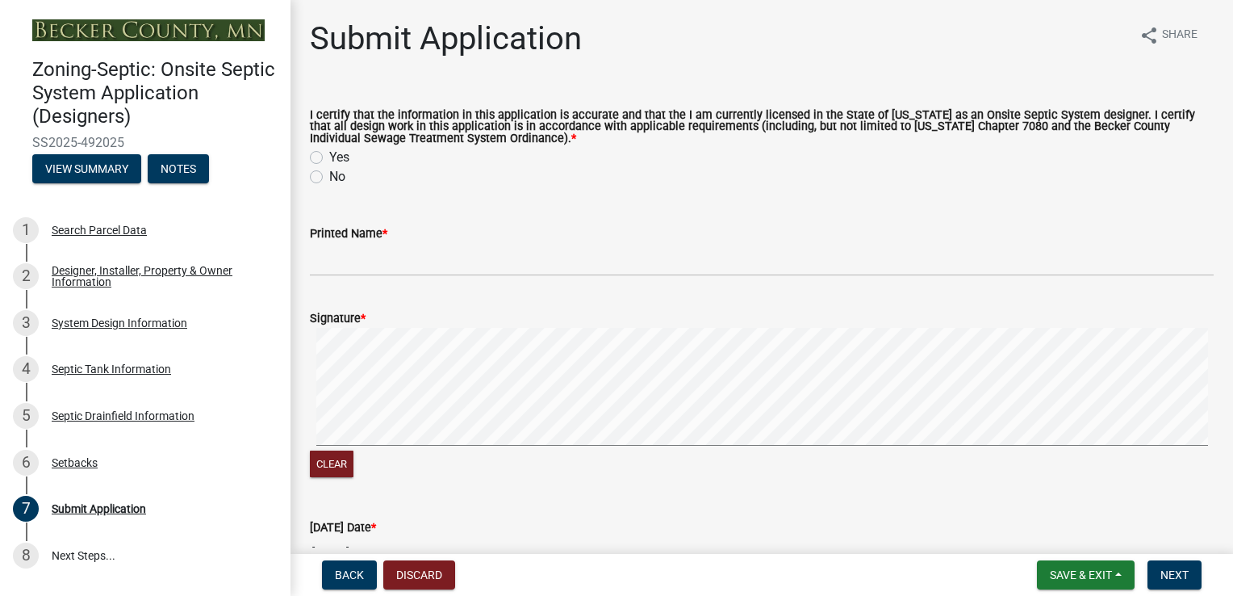
click at [329, 157] on label "Yes" at bounding box center [339, 157] width 20 height 19
click at [329, 157] on input "Yes" at bounding box center [334, 153] width 10 height 10
radio input "true"
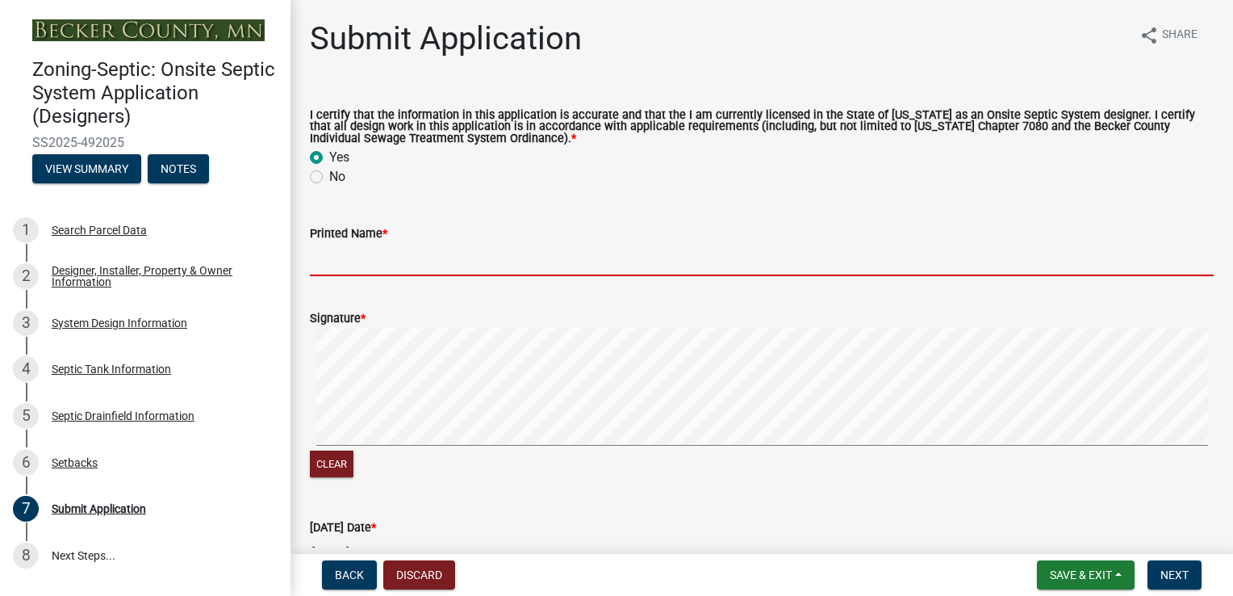
click at [329, 253] on input "Printed Name *" at bounding box center [762, 259] width 904 height 33
type input "[PERSON_NAME]"
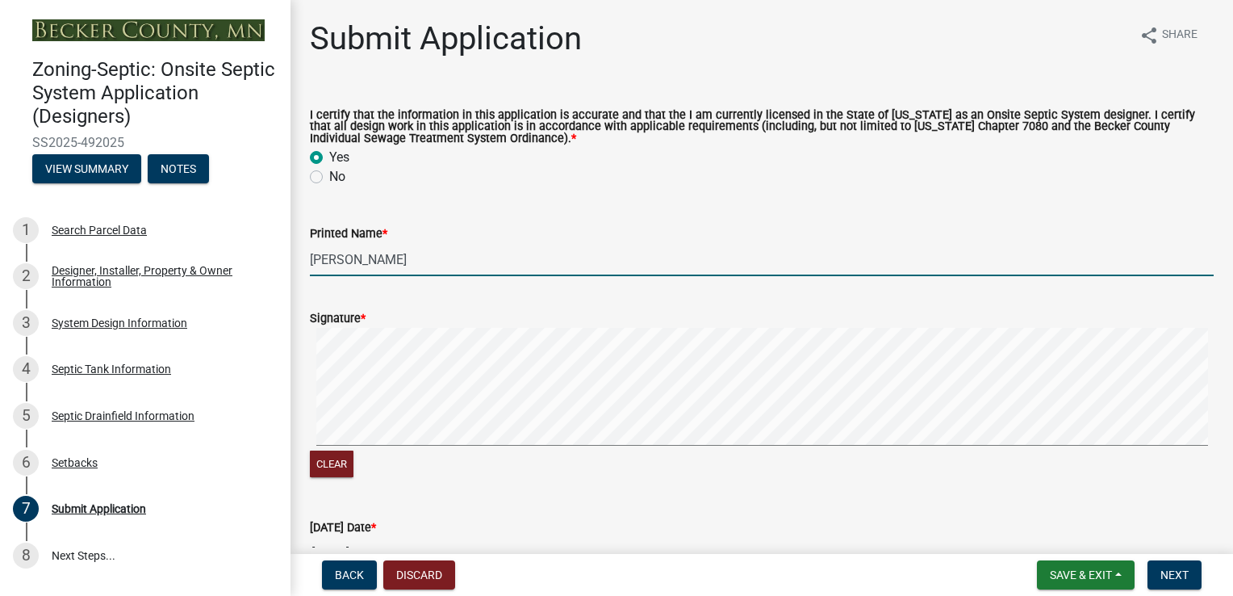
click at [582, 448] on signature-pad at bounding box center [762, 389] width 904 height 123
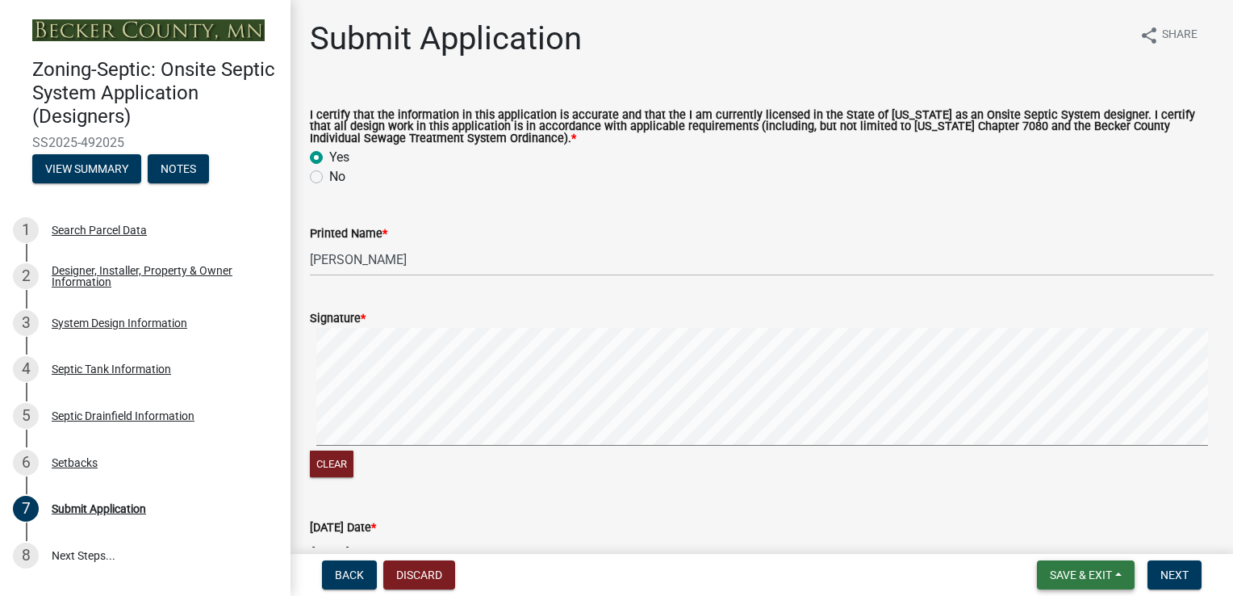
click at [1077, 571] on span "Save & Exit" at bounding box center [1081, 574] width 62 height 13
click at [1061, 496] on button "Save" at bounding box center [1070, 494] width 129 height 39
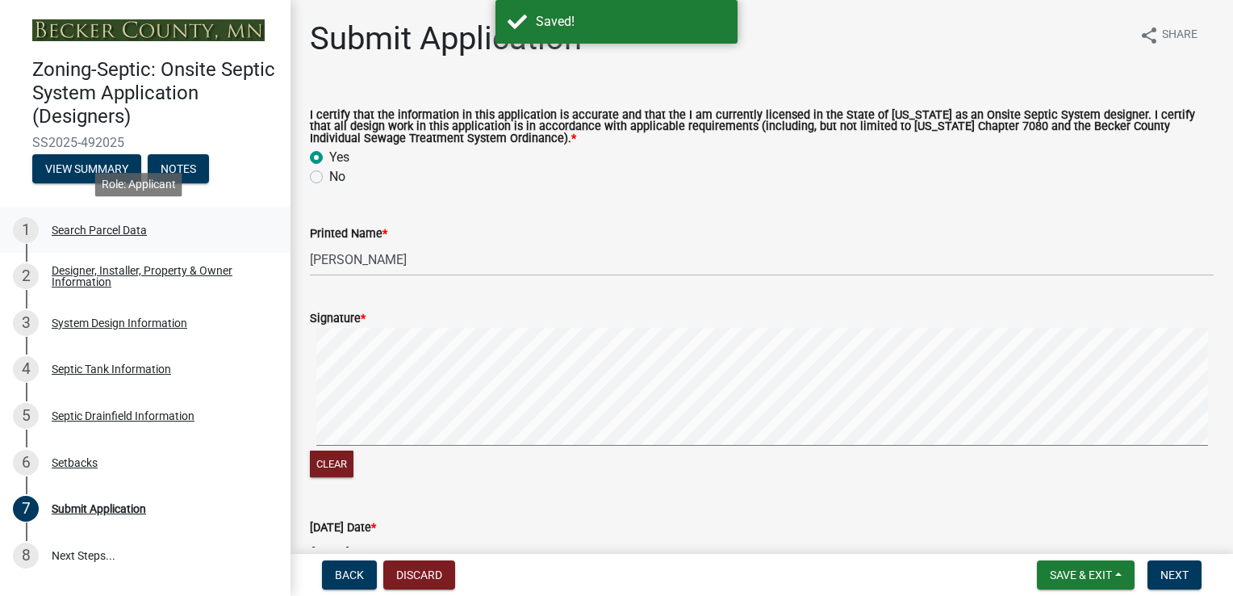
click at [68, 224] on div "Search Parcel Data" at bounding box center [99, 229] width 95 height 11
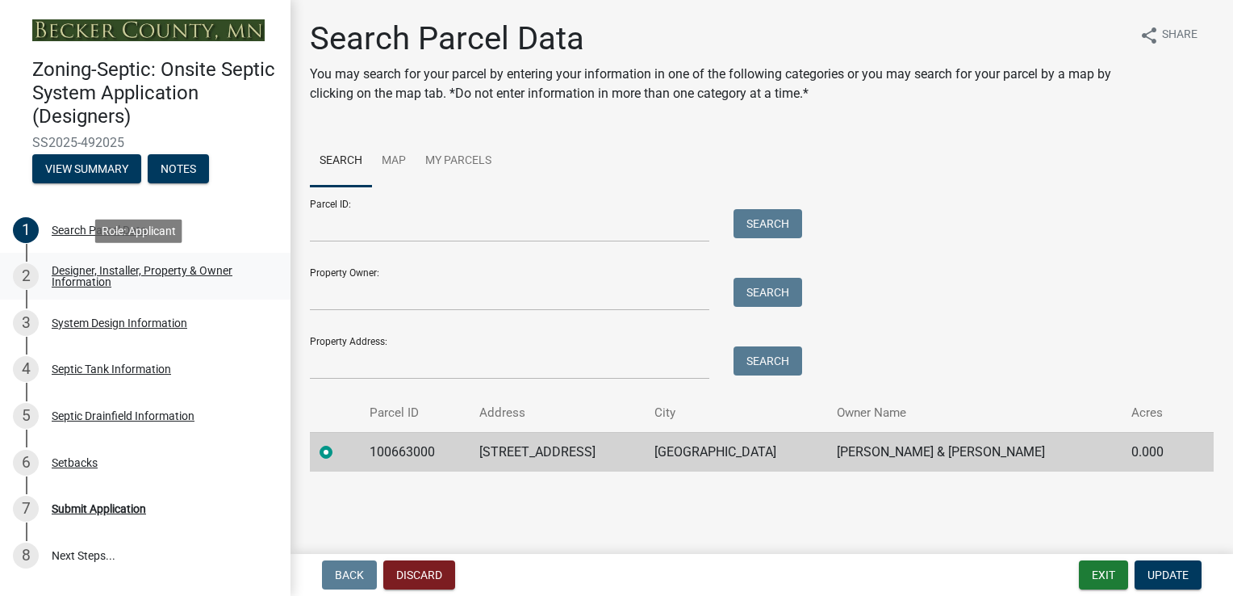
click at [74, 278] on div "Designer, Installer, Property & Owner Information" at bounding box center [158, 276] width 213 height 23
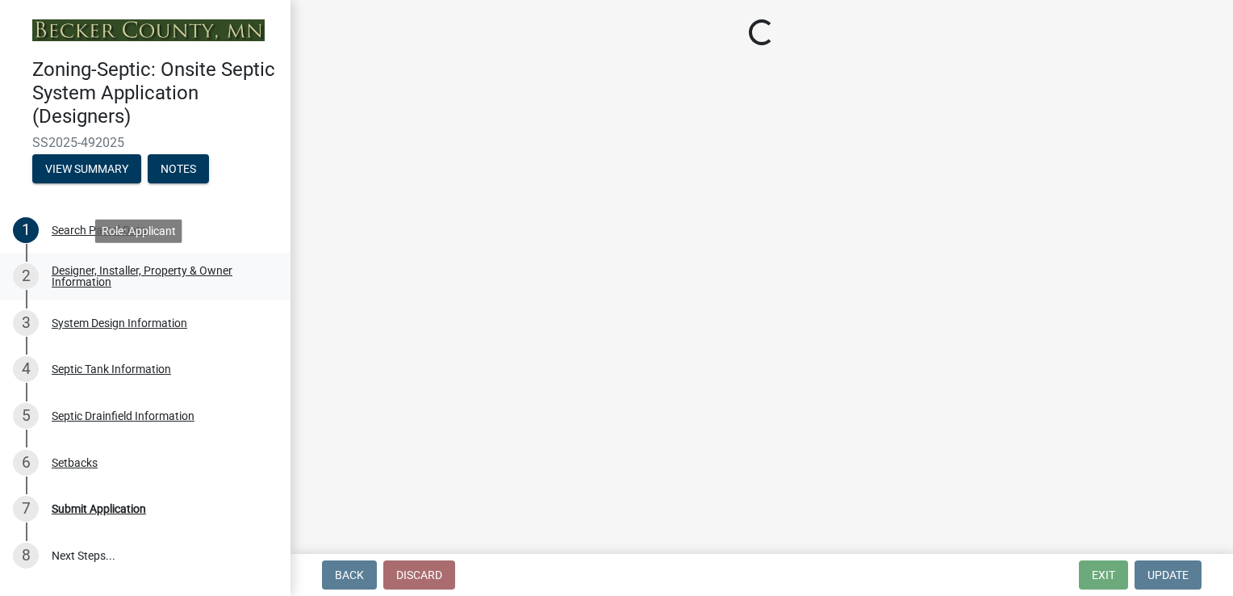
select select "93568ba9-377d-4c4d-ade0-18cfa13ae8d1"
select select "93d16d8d-28e7-42bc-9d67-35bae6067bdd"
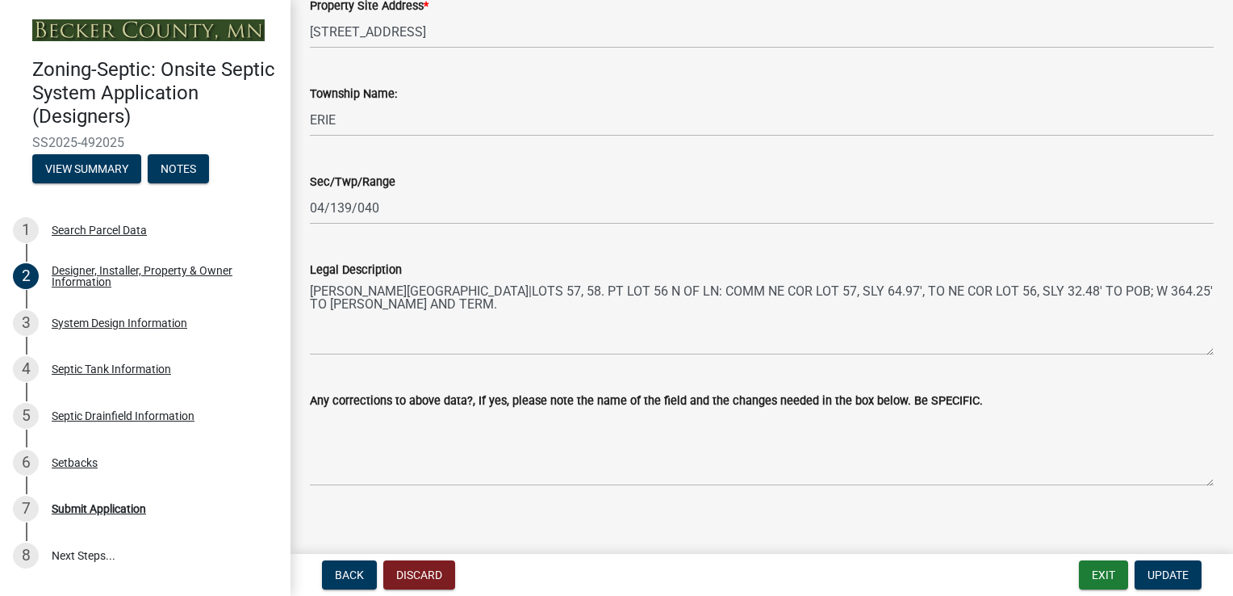
scroll to position [1141, 0]
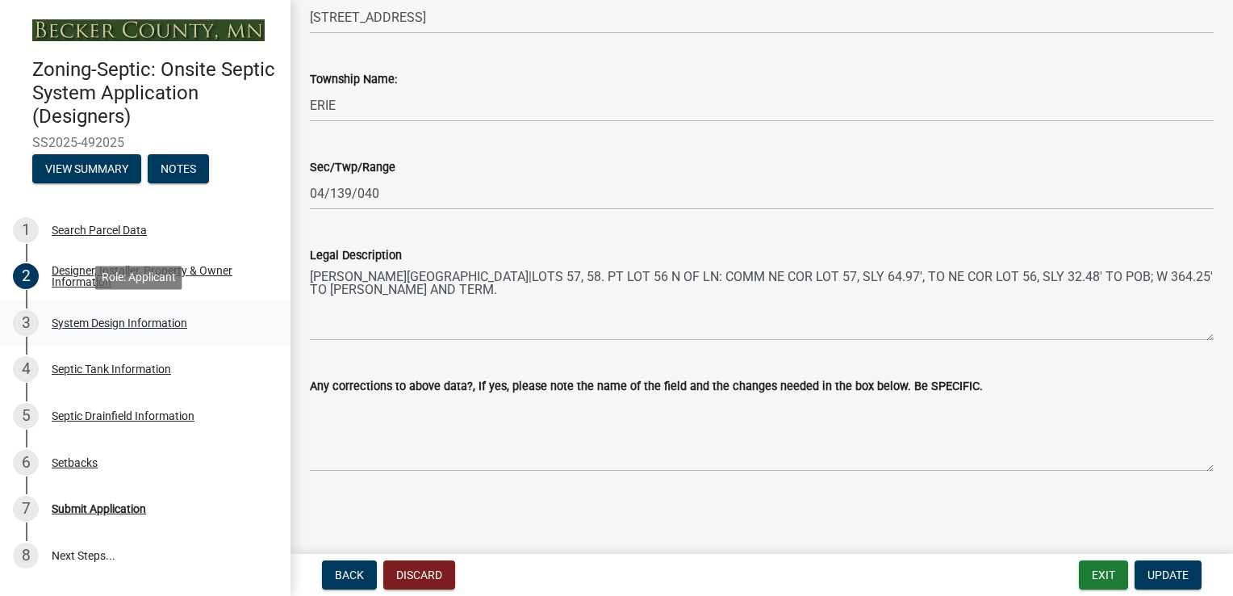
click at [142, 313] on div "3 System Design Information" at bounding box center [139, 323] width 252 height 26
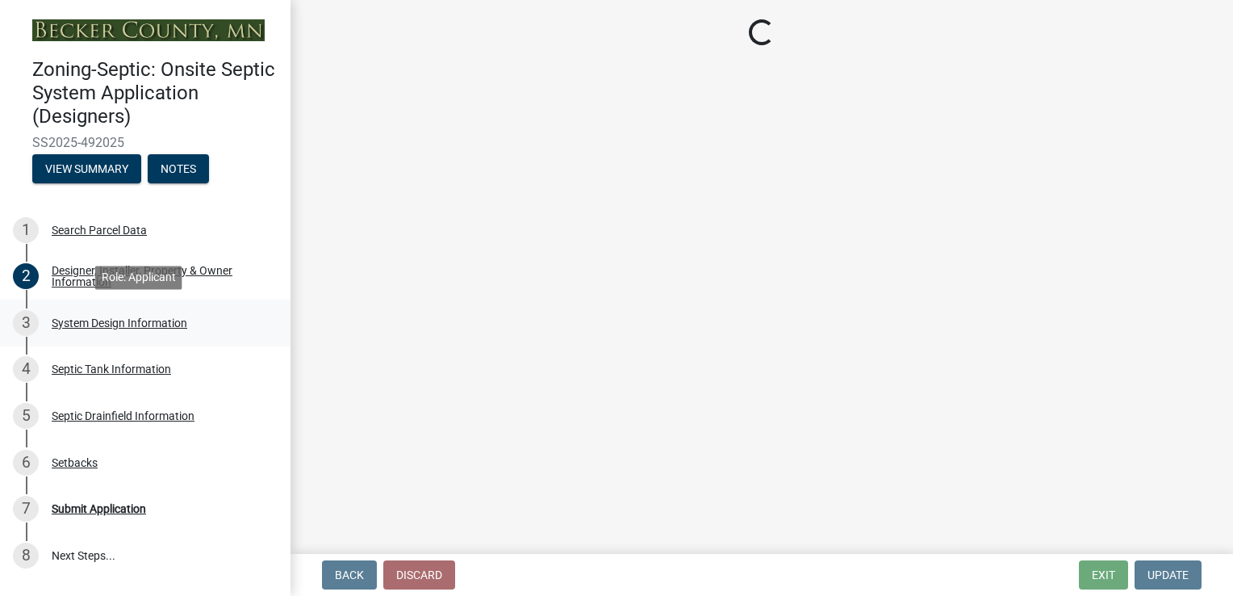
scroll to position [0, 0]
select select "8ba21533-2acf-4cc6-95e5-280e4aabd5a3"
select select "25258e87-3ef9-4f1c-a5f1-75a1d463abfb"
select select "011fbff4-a41d-4a75-9bd8-71c7e6c69e0d"
select select "85fdfef2-2683-4311-b5d5-5505f6411127"
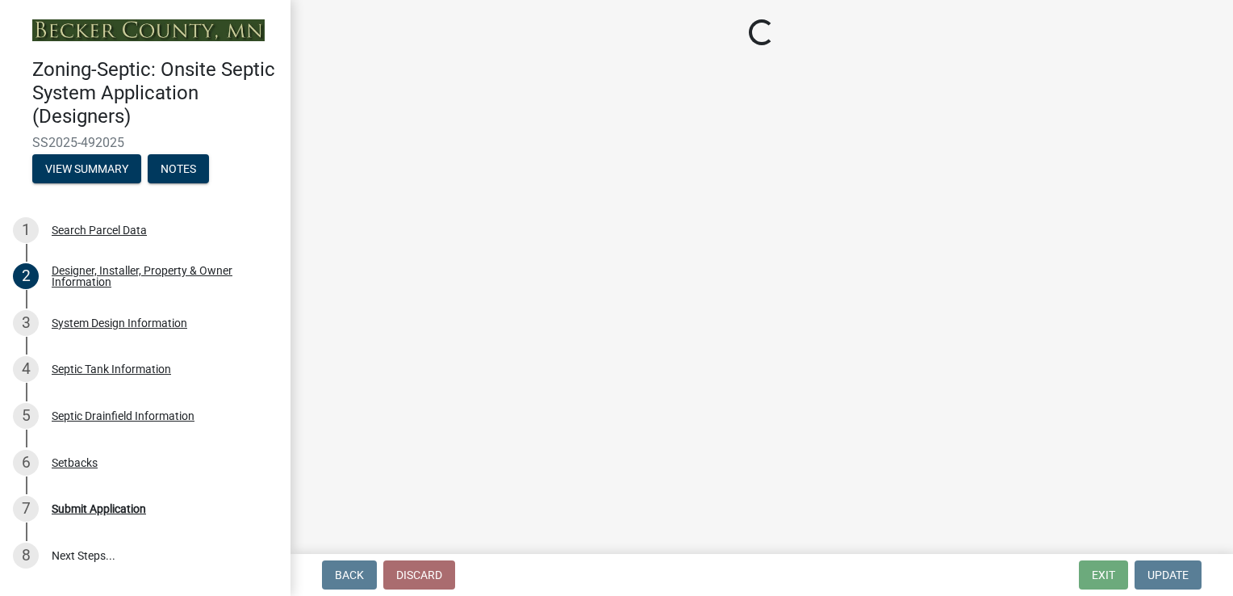
select select "d95a9312-c8a1-4ec7-8581-25dbcf440a1f"
select select "1002d2f5-04ee-41f0-9277-2fadb170a736"
select select "ef698bf5-6172-44c1-9ffb-522c07469aed"
select select "384fc250-a67e-4e5e-a6e0-19116deb63e7"
select select "a0c59fcd-b61c-4c3a-90a8-e70849750c47"
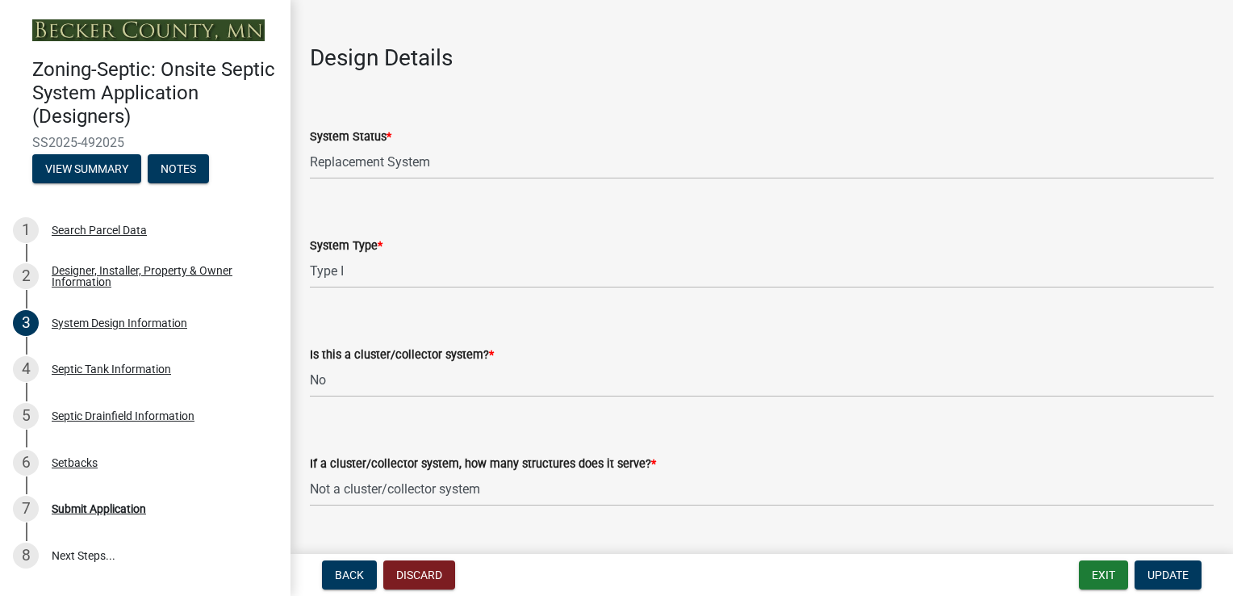
scroll to position [1798, 0]
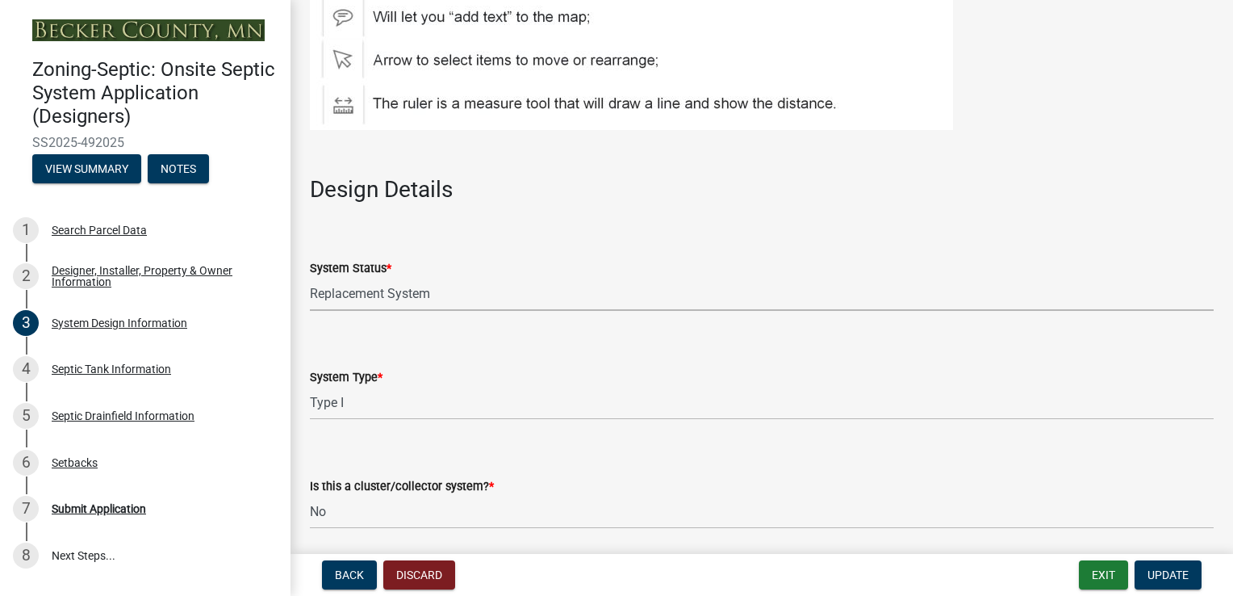
click at [326, 301] on select "Select Item... No Existing System Replacement System Failing System (Cesspool, …" at bounding box center [762, 294] width 904 height 33
click at [310, 278] on select "Select Item... No Existing System Replacement System Failing System (Cesspool, …" at bounding box center [762, 294] width 904 height 33
select select "55497d75-c43f-4635-a730-e0737ce05d56"
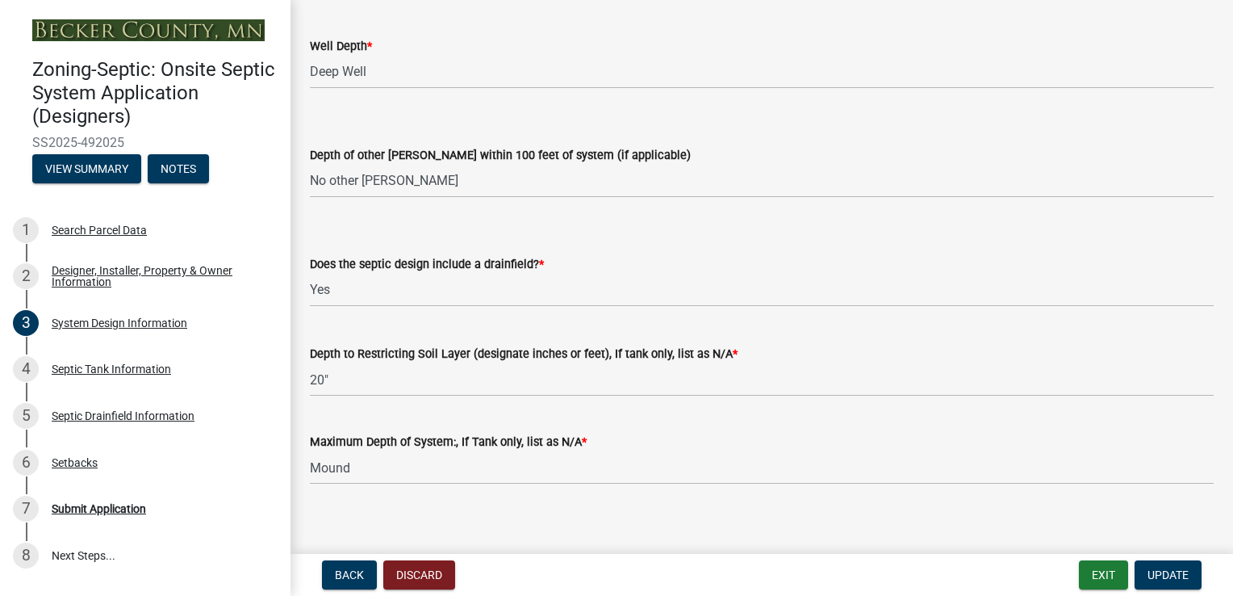
scroll to position [3173, 0]
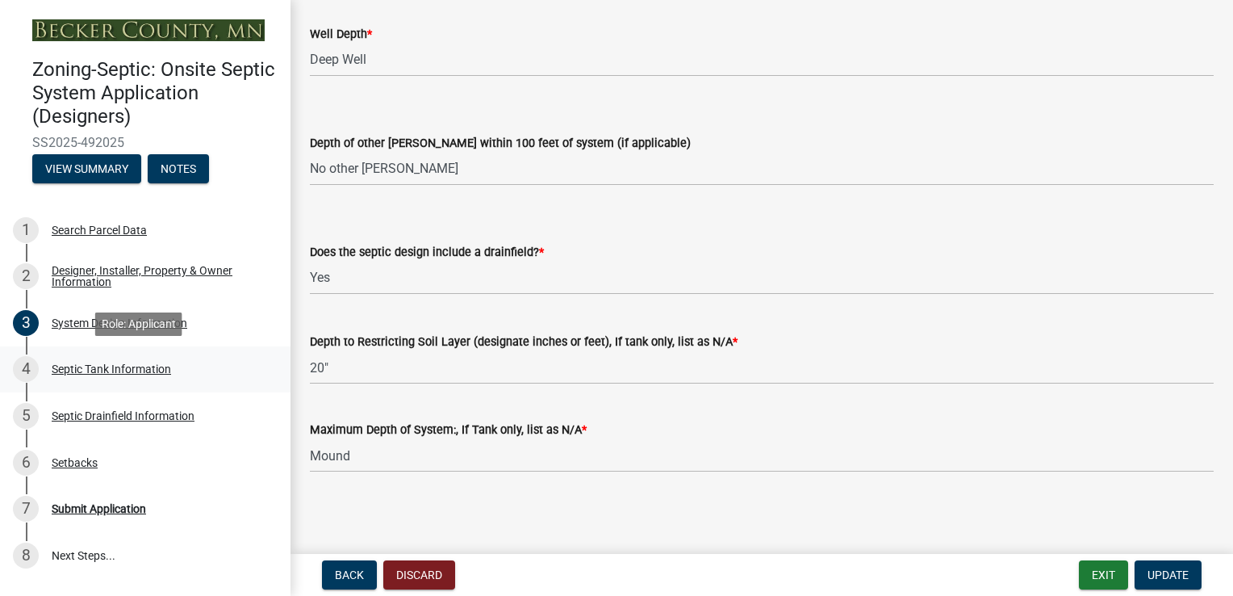
click at [73, 369] on div "Septic Tank Information" at bounding box center [111, 368] width 119 height 11
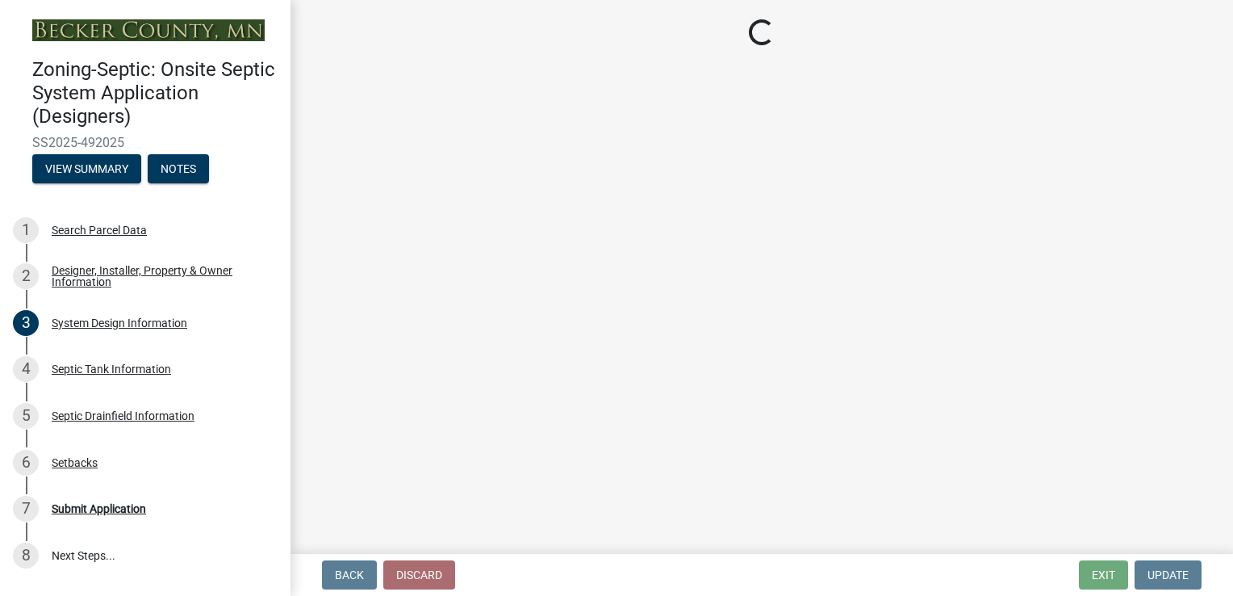
select select "f9fbe67c-c1cf-4a63-8ad4-799ce56b7f21"
select select "c79cdd98-55ab-4f3a-b3b0-b7514a1cd747"
select select "e0ee17af-48b7-4b92-9885-812dbb1428e7"
select select "c84d9e4c-2287-4d2e-9ef7-9874a7456ee3"
select select "7b57e397-6881-49c8-9b87-e40bdbeb8239"
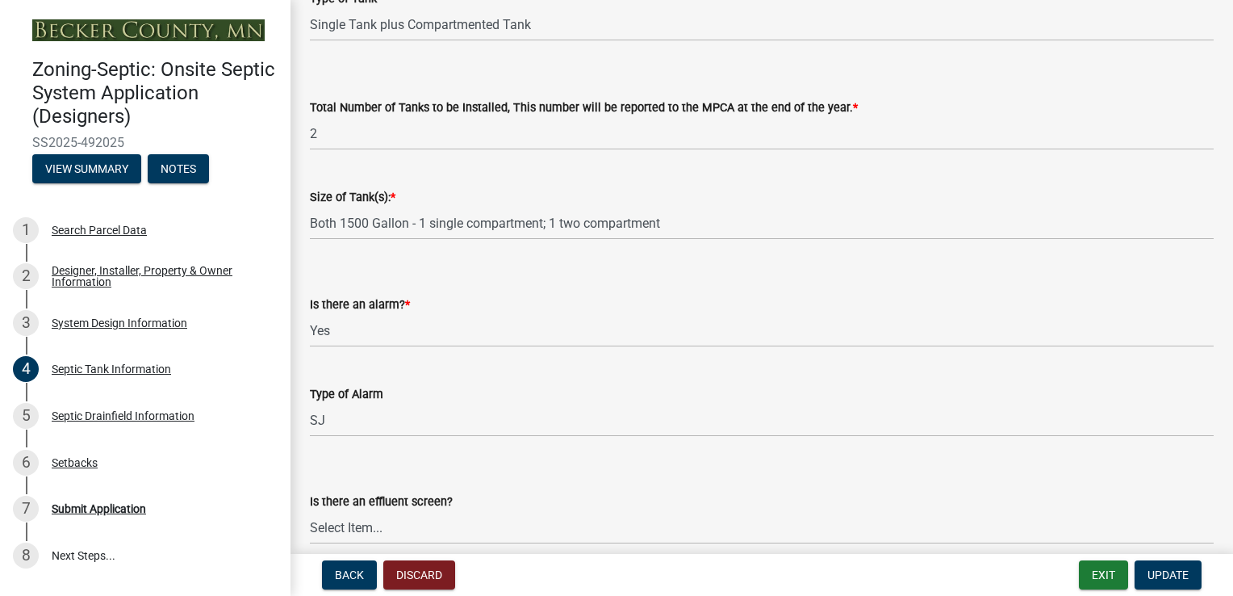
scroll to position [264, 0]
